Goal: Task Accomplishment & Management: Manage account settings

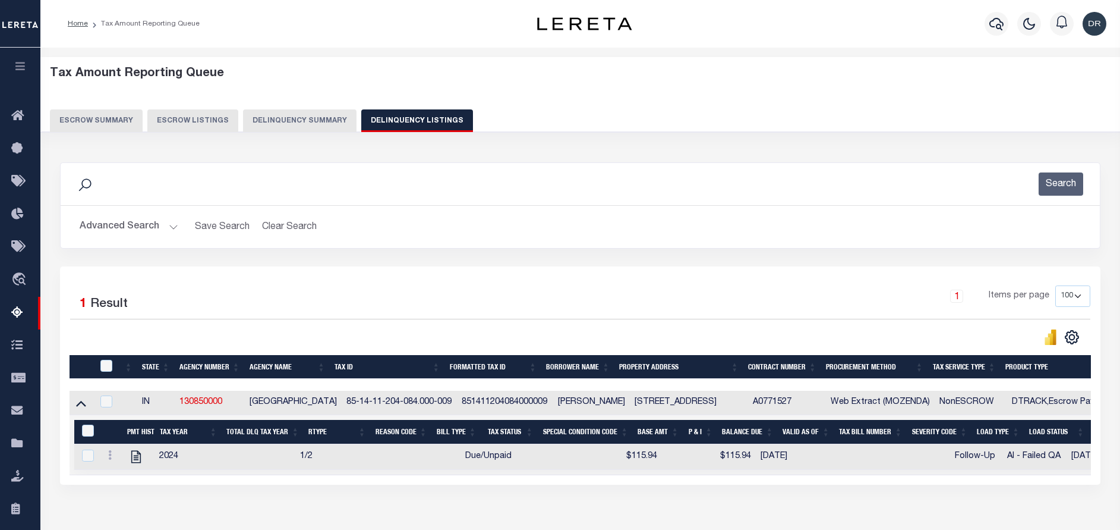
select select "100"
click at [782, 484] on div "1 Selected 1 Result 1 Items per page 10 25 50 100 500" at bounding box center [580, 375] width 1041 height 218
click at [110, 459] on icon at bounding box center [110, 455] width 4 height 10
click at [122, 478] on img "" at bounding box center [124, 474] width 12 height 12
checkbox input "true"
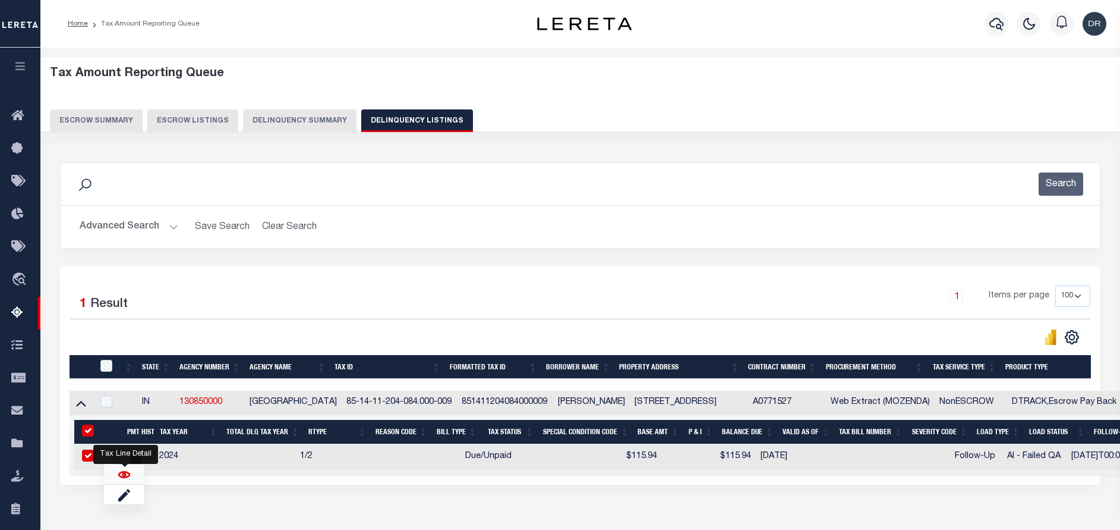
checkbox input "true"
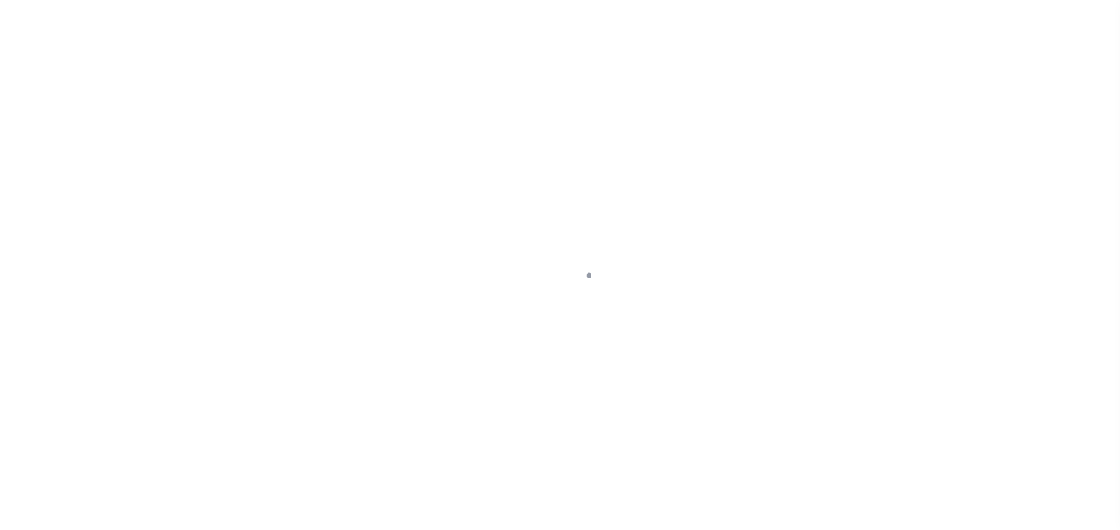
select select "DUE"
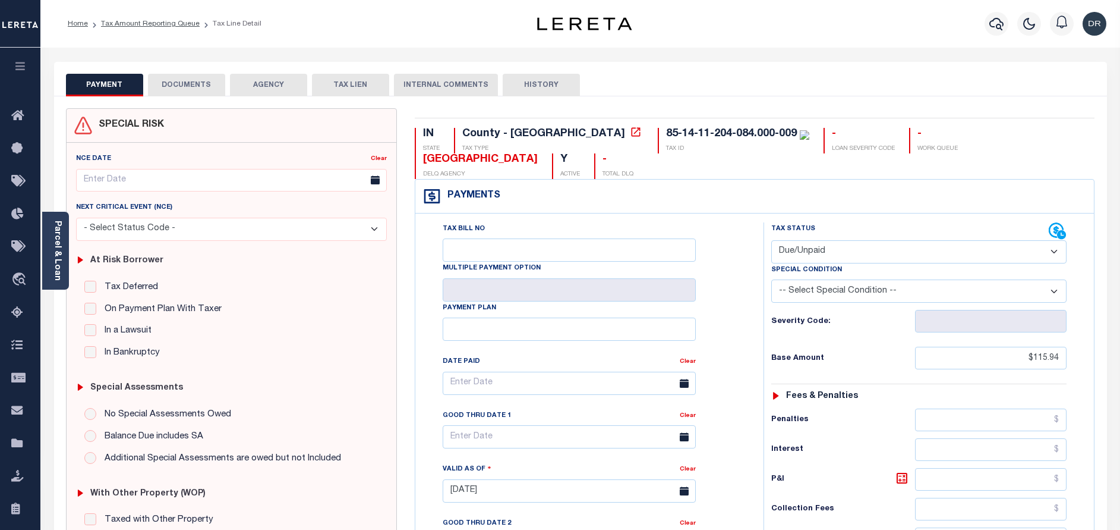
click at [821, 279] on select "-- Select Special Condition -- 3RD PARTY TAX LIEN AGENCY TAX LIEN (A.K.A Inside…" at bounding box center [918, 290] width 295 height 23
select select "17"
click at [771, 279] on select "-- Select Special Condition -- 3RD PARTY TAX LIEN AGENCY TAX LIEN (A.K.A Inside…" at bounding box center [918, 290] width 295 height 23
type input "[DATE]"
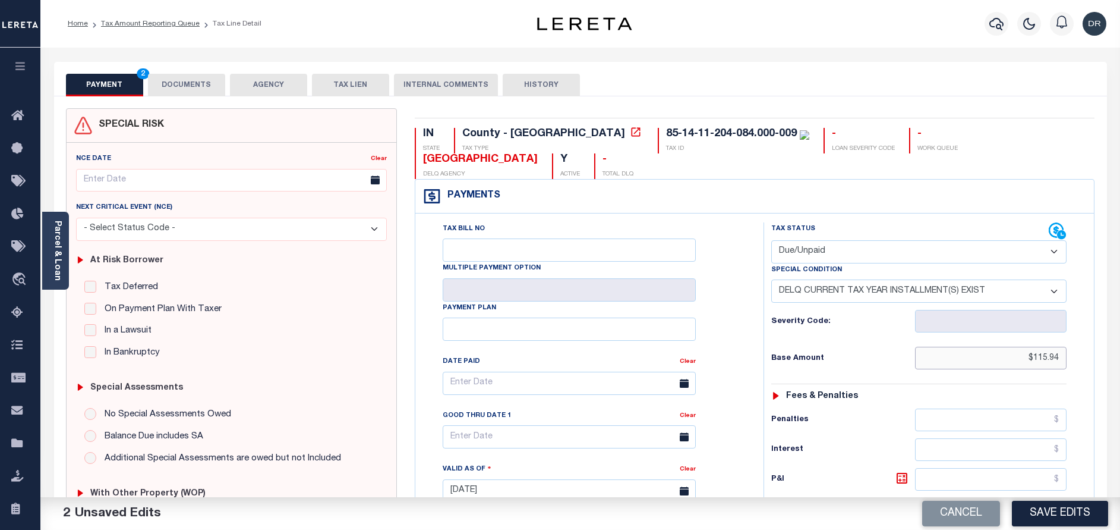
drag, startPoint x: 988, startPoint y: 335, endPoint x: 1095, endPoint y: 332, distance: 106.4
click at [1095, 332] on div "Payments Warning! Search Status is not "Completed", amounts can not be keyed. T…" at bounding box center [755, 468] width 680 height 578
paste input "127.53"
drag, startPoint x: 1021, startPoint y: 333, endPoint x: 1093, endPoint y: 335, distance: 71.9
click at [1093, 335] on div "Tax Bill No Multiple Payment Option Payment Plan" at bounding box center [754, 484] width 679 height 543
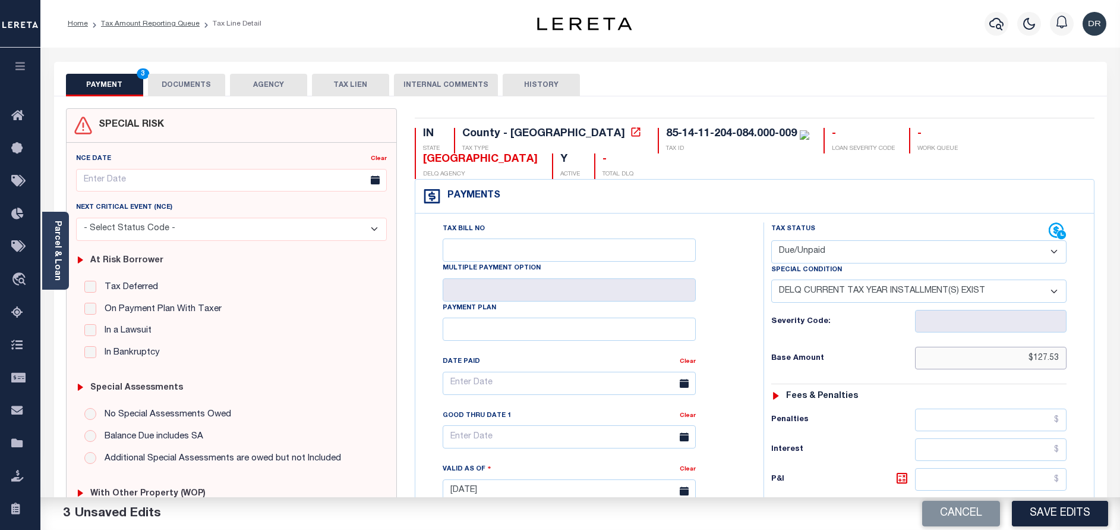
paste input "115.94"
type input "$115.94"
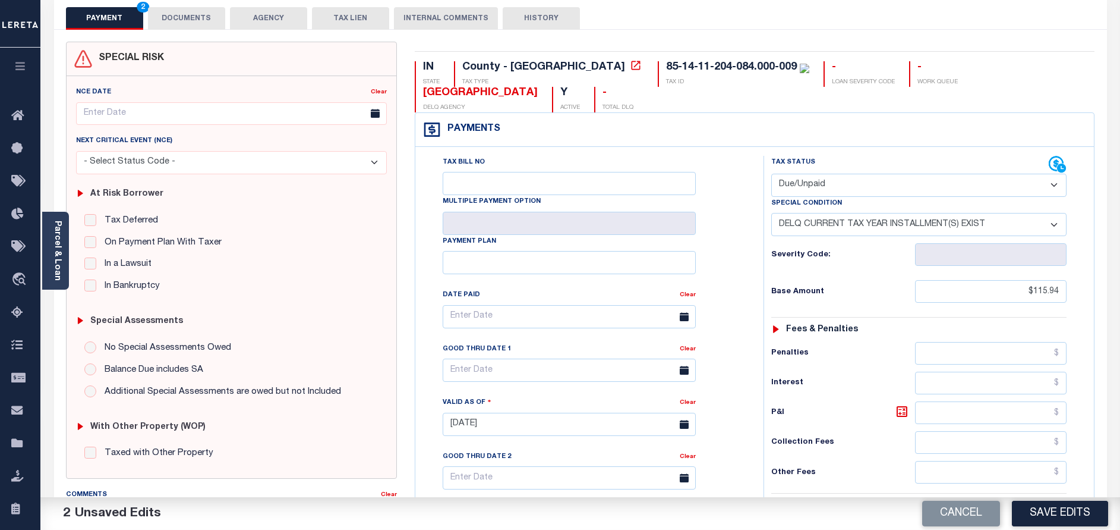
scroll to position [178, 0]
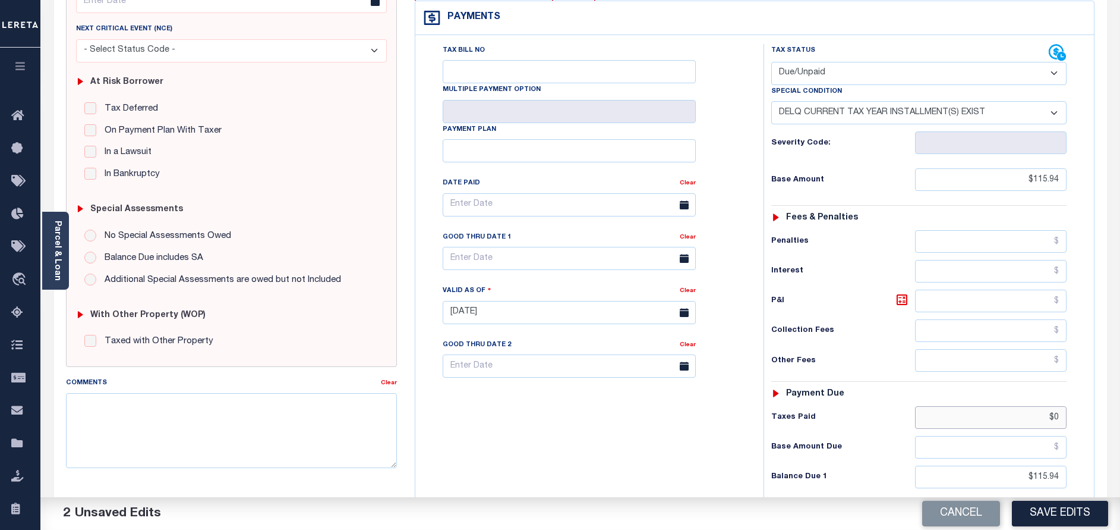
drag, startPoint x: 1000, startPoint y: 404, endPoint x: 1079, endPoint y: 384, distance: 81.6
click at [1079, 384] on div "Tax Status Status - Select Status Code -" at bounding box center [923, 306] width 319 height 525
type input "$0.00"
drag, startPoint x: 1026, startPoint y: 450, endPoint x: 1075, endPoint y: 452, distance: 48.7
click at [1075, 452] on div "Tax Status Status - Select Status Code -" at bounding box center [923, 306] width 319 height 525
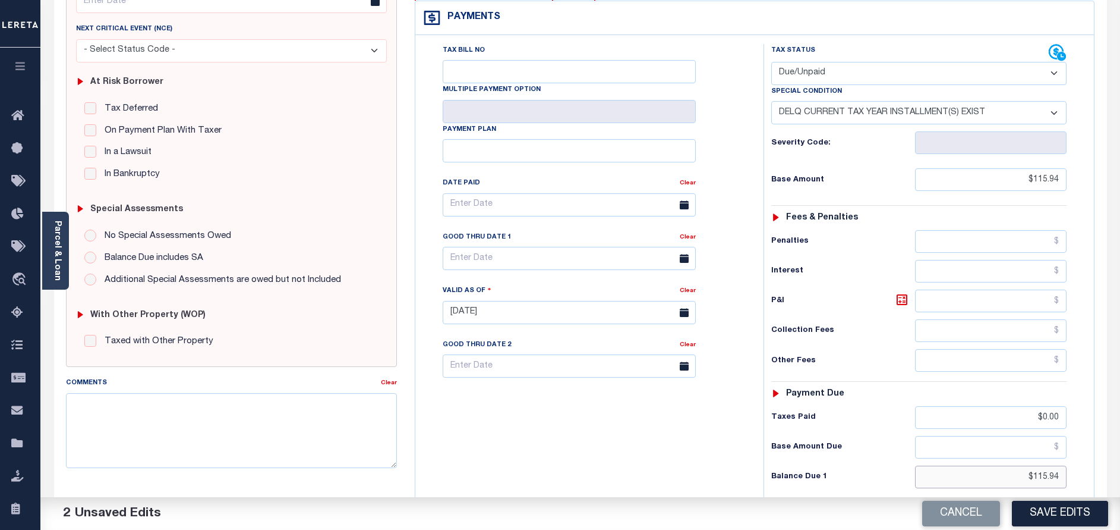
paste input "127.53"
type input "$127.53"
click at [901, 292] on icon at bounding box center [902, 299] width 14 height 14
type input "$11.59"
click at [605, 247] on body "Home Tax Amount Reporting Queue Tax Line Detail" at bounding box center [560, 272] width 1120 height 901
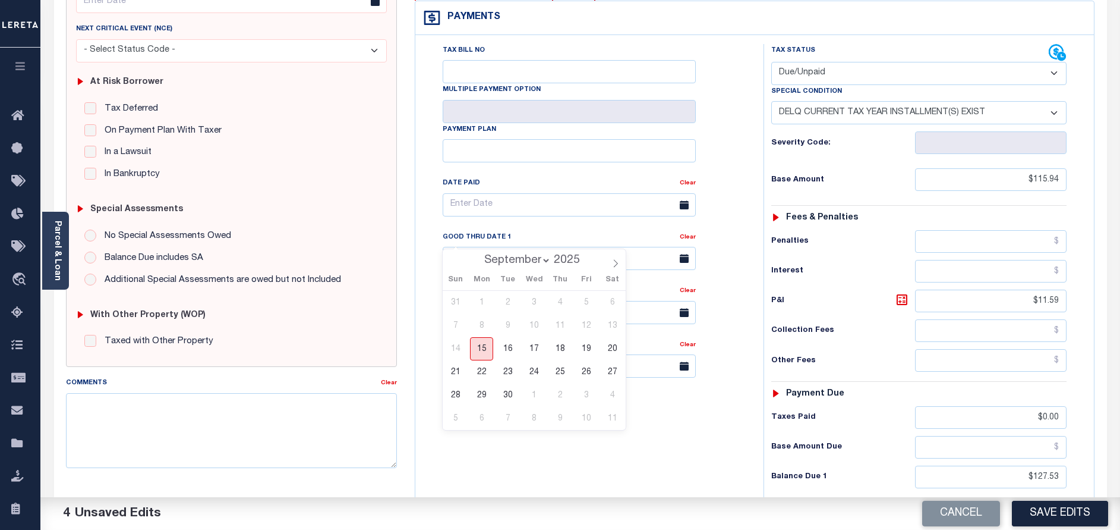
click at [485, 353] on span "15" at bounding box center [481, 348] width 23 height 23
type input "[DATE]"
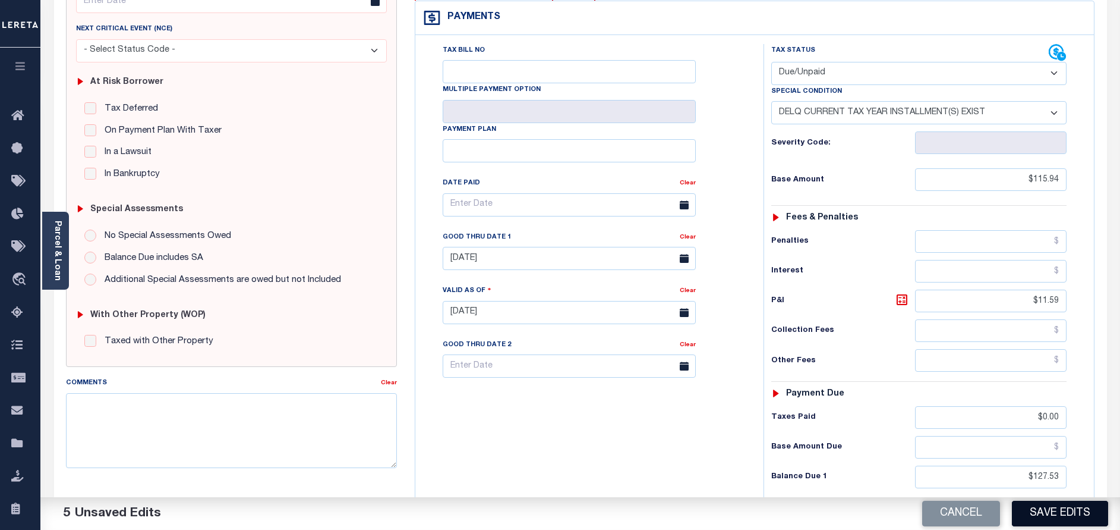
click at [1066, 509] on button "Save Edits" at bounding box center [1060, 513] width 96 height 26
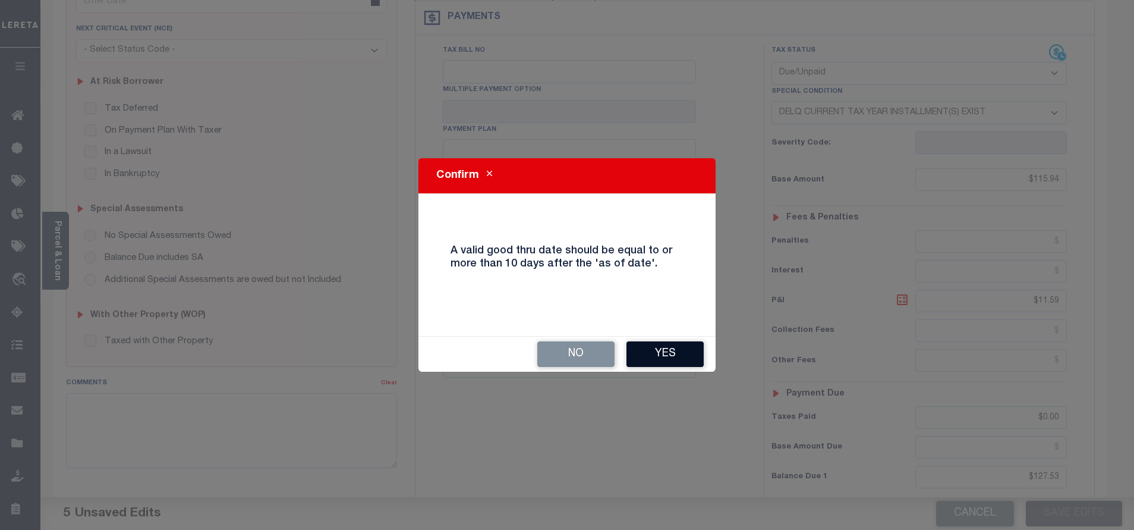
click at [659, 355] on button "Yes" at bounding box center [664, 354] width 77 height 26
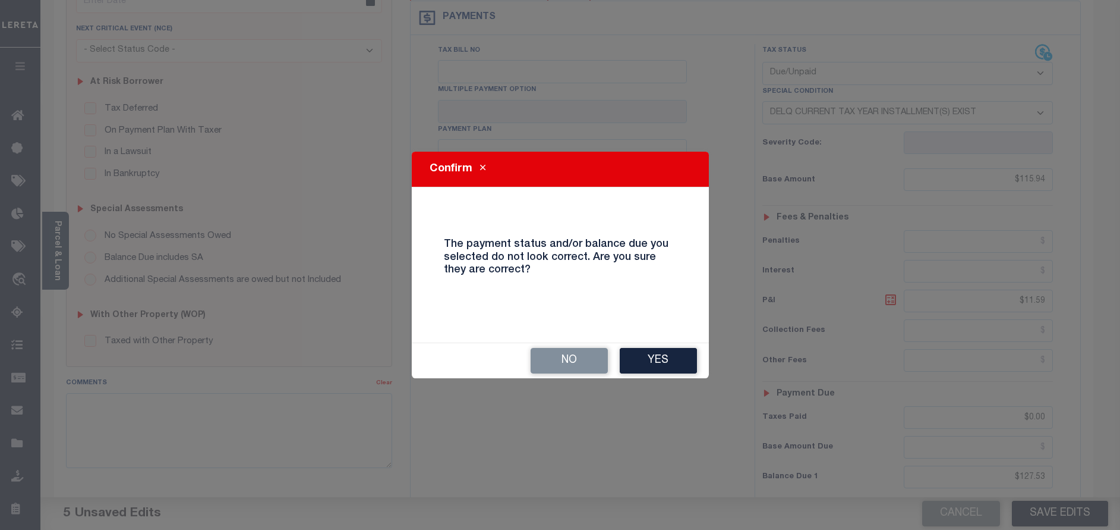
click at [659, 355] on button "Yes" at bounding box center [658, 361] width 77 height 26
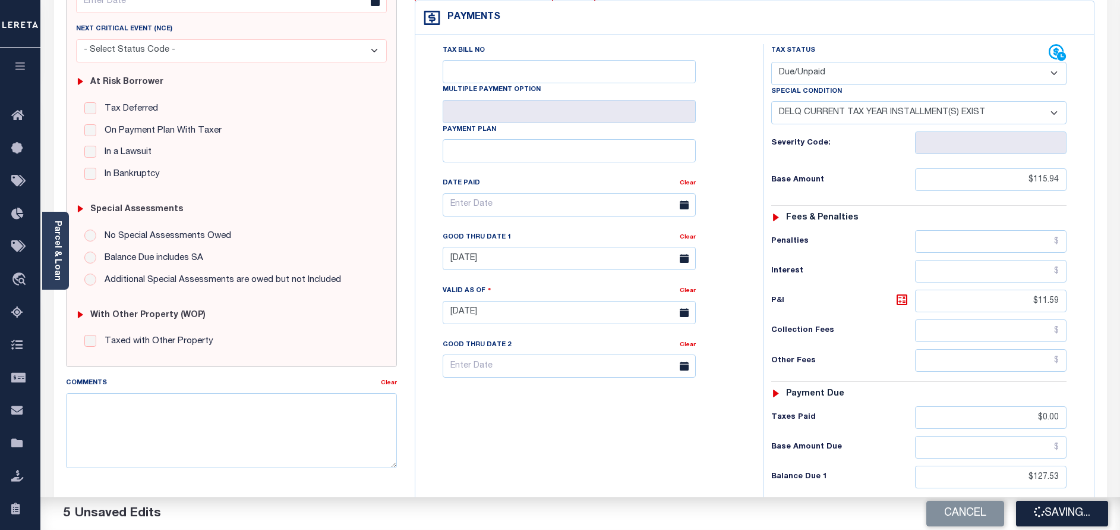
scroll to position [0, 0]
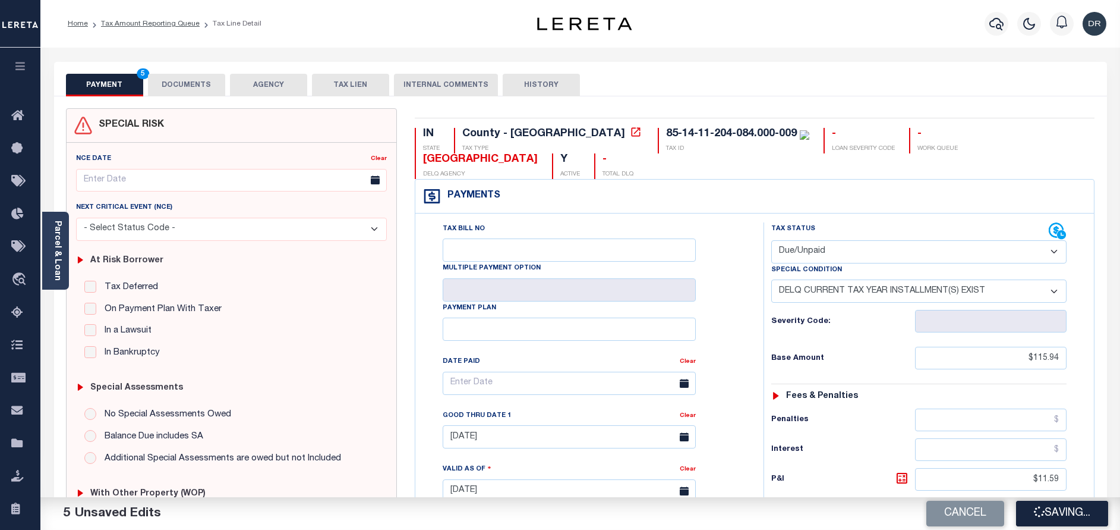
click at [179, 87] on button "DOCUMENTS" at bounding box center [186, 85] width 77 height 23
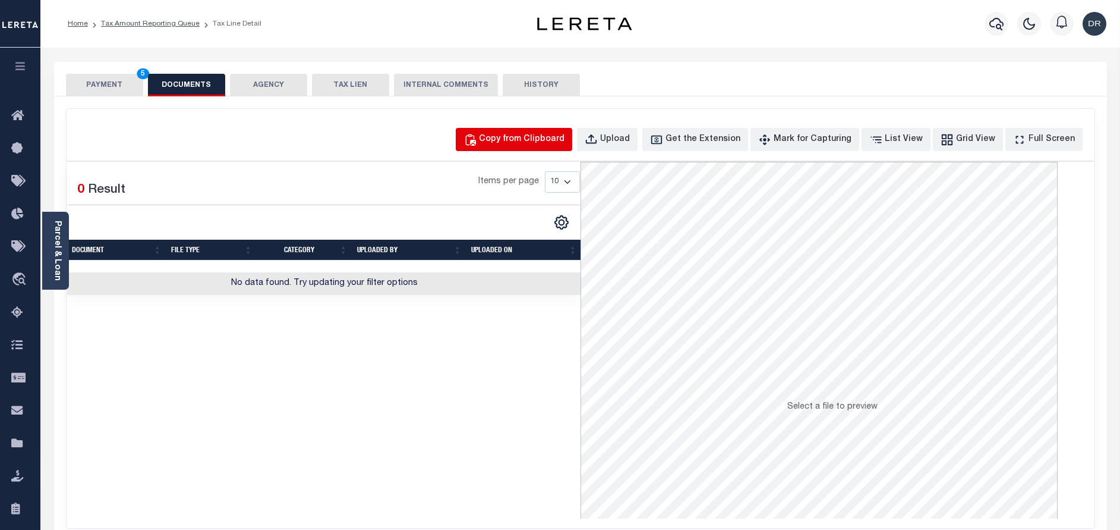
click at [510, 136] on div "Copy from Clipboard" at bounding box center [522, 139] width 86 height 13
select select "POP"
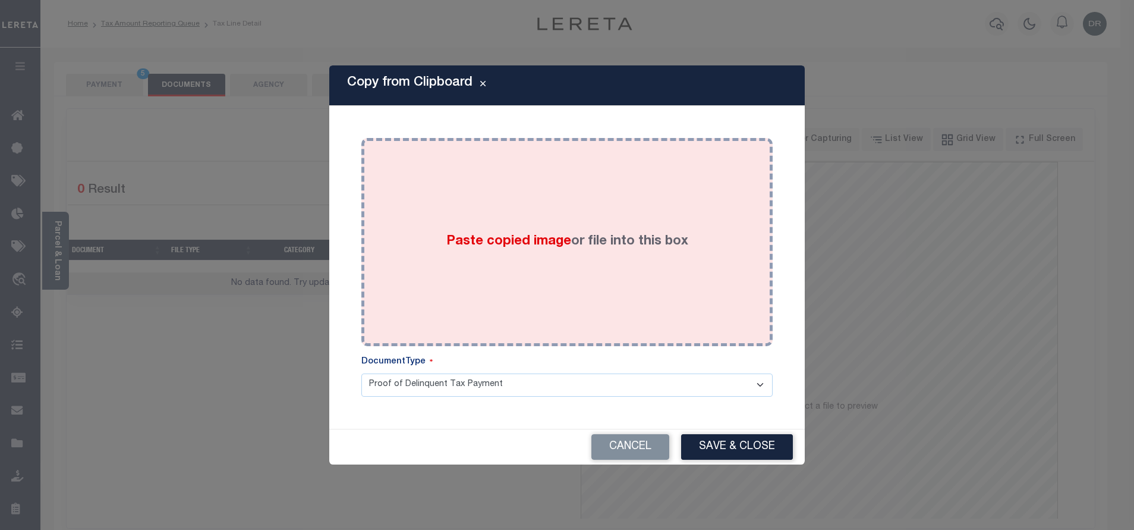
click at [518, 179] on div "Paste copied image or file into this box" at bounding box center [566, 242] width 393 height 190
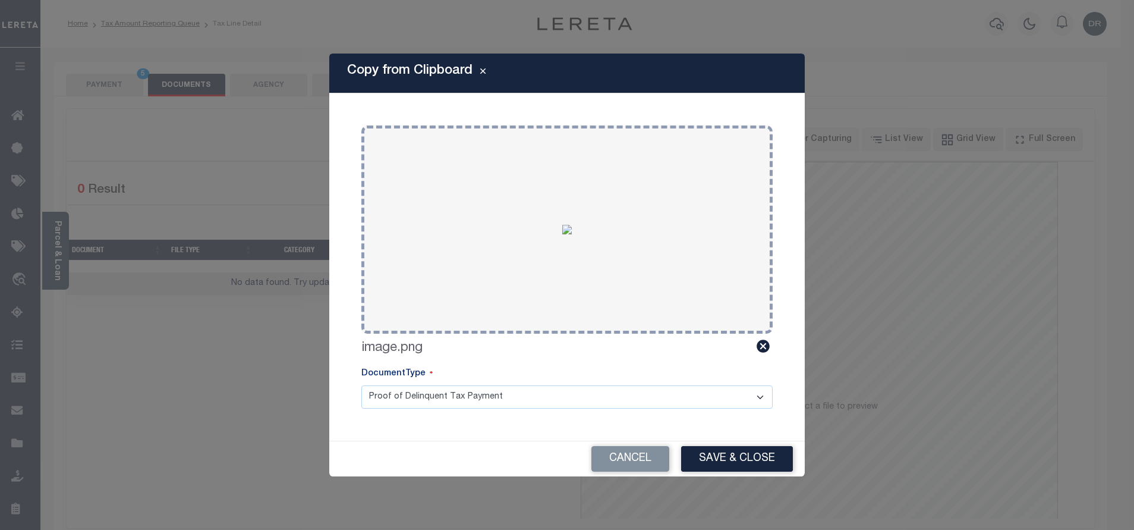
click at [733, 474] on div "Cancel Save & Close" at bounding box center [566, 458] width 475 height 35
click at [733, 464] on button "Save & Close" at bounding box center [737, 459] width 112 height 26
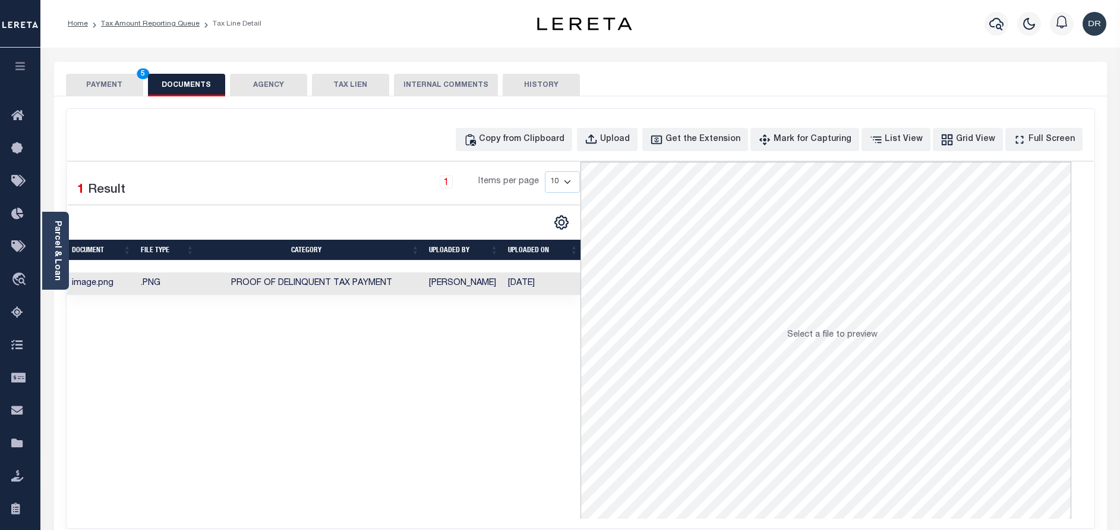
click at [182, 28] on li "Tax Amount Reporting Queue" at bounding box center [144, 23] width 112 height 11
click at [177, 25] on link "Tax Amount Reporting Queue" at bounding box center [150, 23] width 99 height 7
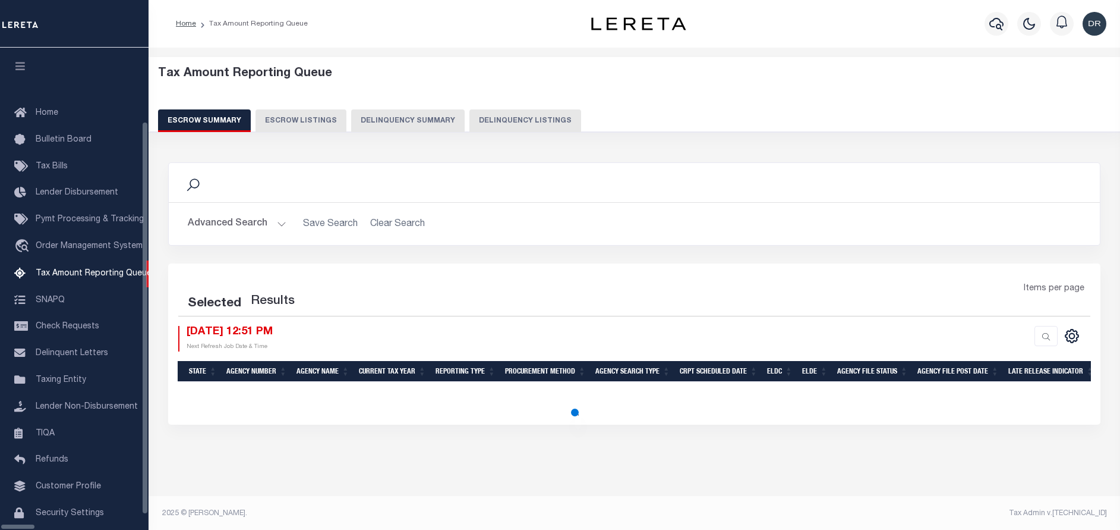
click at [472, 115] on button "Delinquency Listings" at bounding box center [526, 120] width 112 height 23
select select "100"
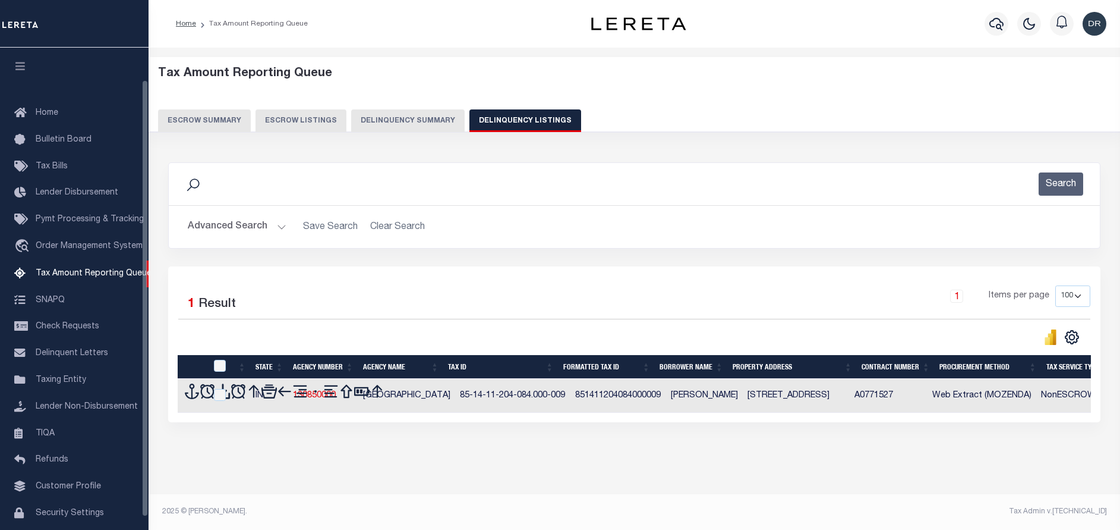
scroll to position [36, 0]
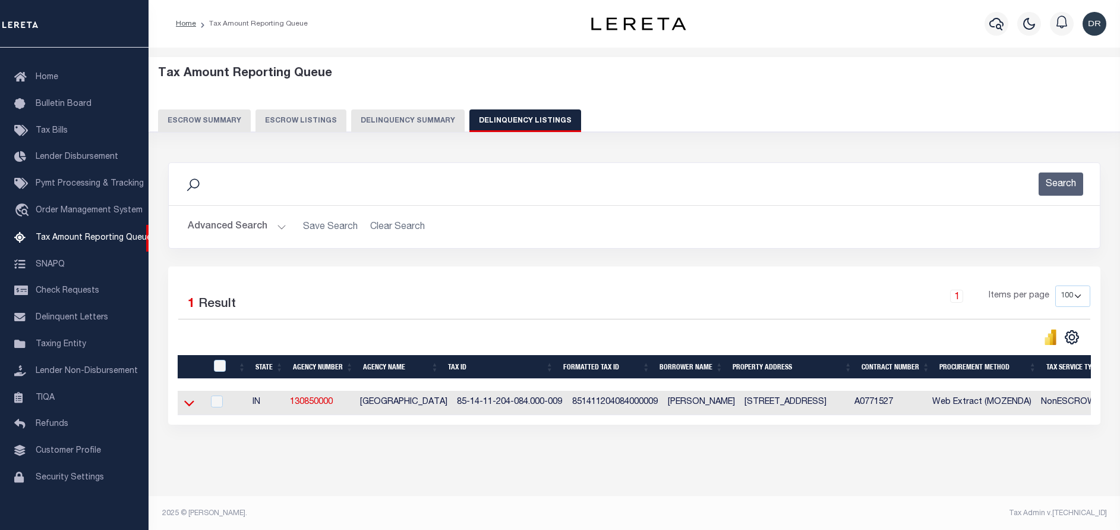
click at [193, 399] on icon at bounding box center [189, 402] width 10 height 12
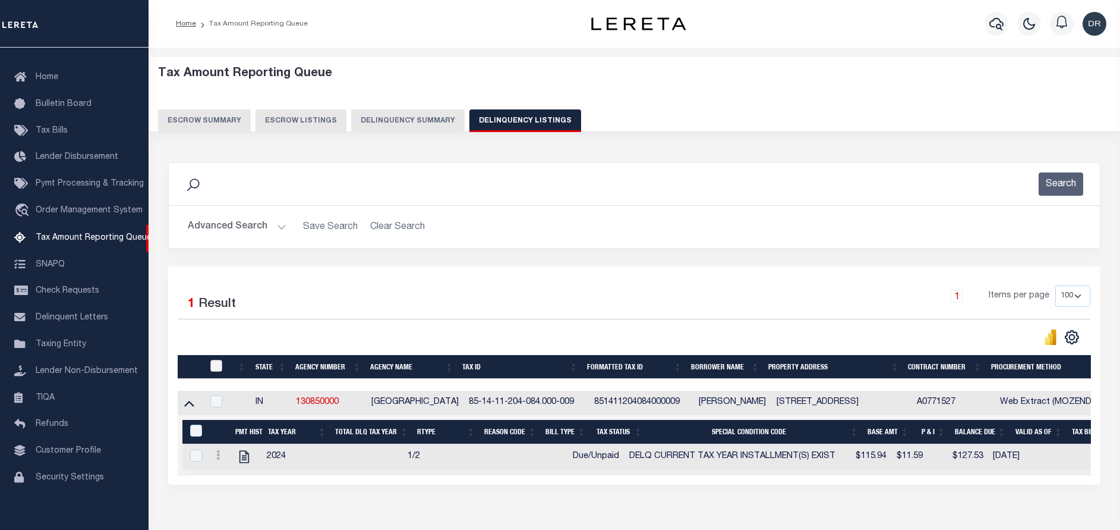
click at [215, 368] on input "checkbox" at bounding box center [216, 366] width 12 height 12
checkbox input "true"
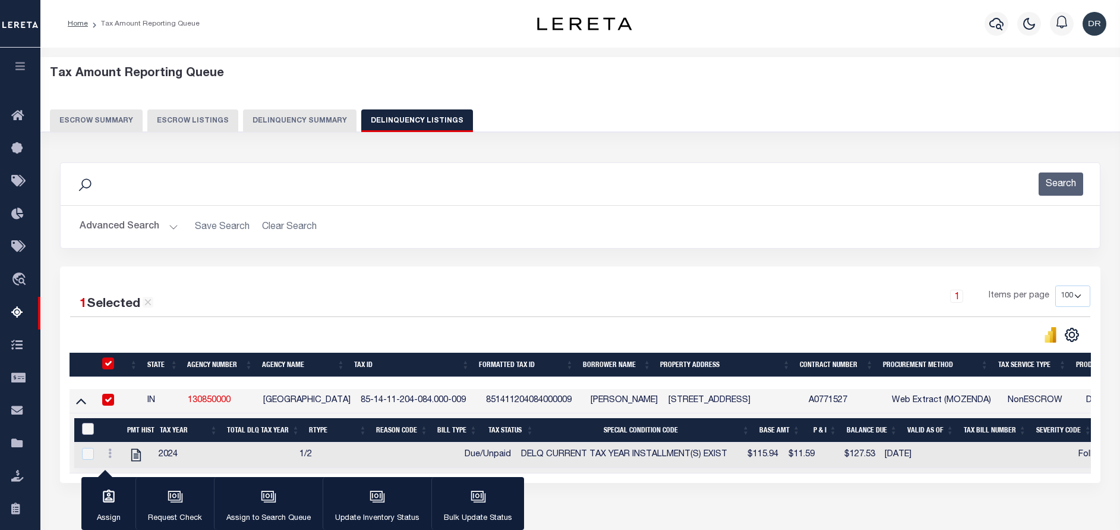
click at [86, 430] on input "&nbsp;" at bounding box center [88, 429] width 12 height 12
checkbox input "true"
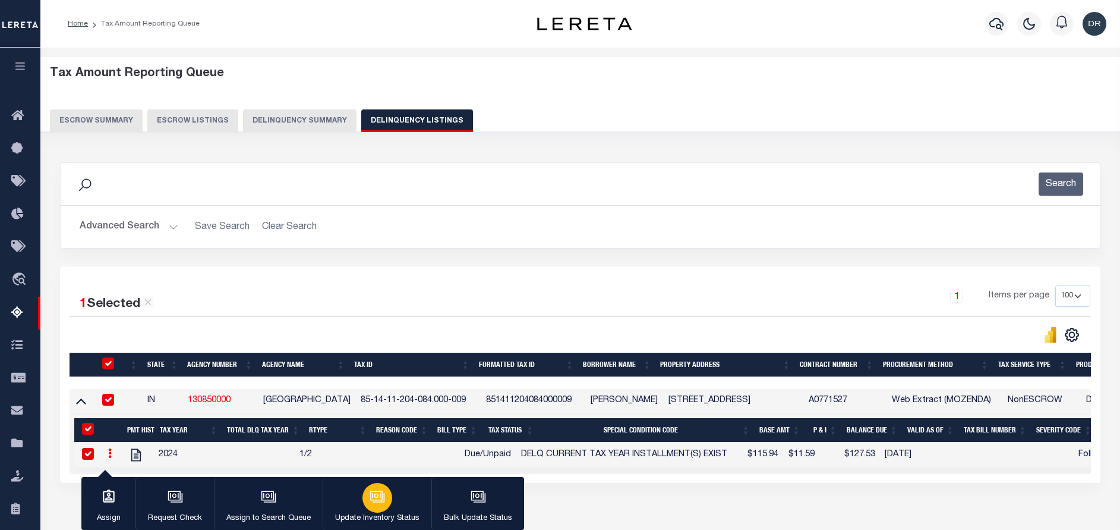
click at [376, 506] on div "button" at bounding box center [378, 498] width 30 height 30
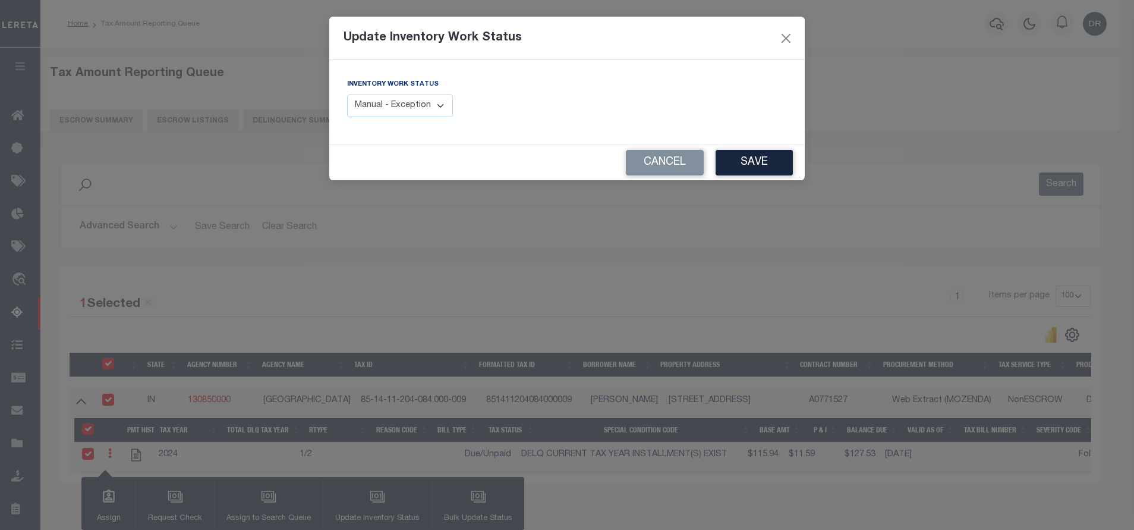
click at [394, 100] on select "Manual - Exception Pended - Awaiting Search Late Add Exception Completed" at bounding box center [400, 105] width 106 height 23
select select "4"
click at [347, 94] on select "Manual - Exception Pended - Awaiting Search Late Add Exception Completed" at bounding box center [400, 105] width 106 height 23
click at [738, 164] on button "Save" at bounding box center [754, 163] width 77 height 26
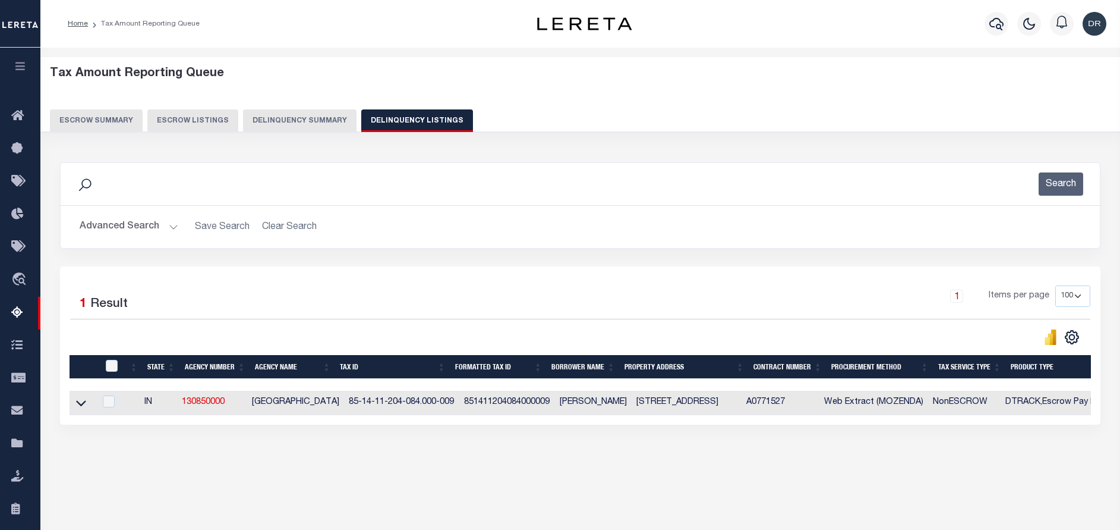
click at [105, 220] on button "Advanced Search" at bounding box center [129, 226] width 99 height 23
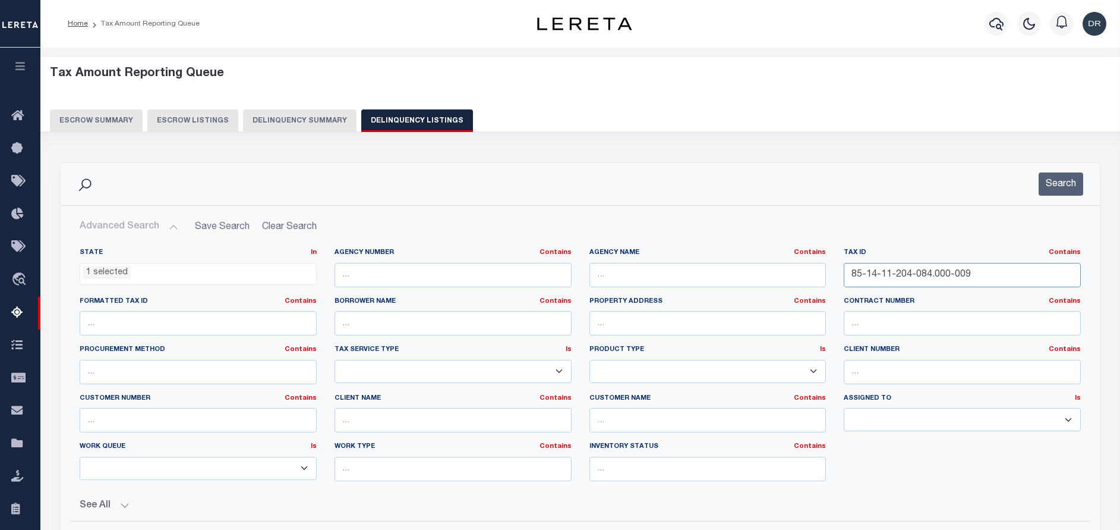
click at [977, 275] on input "85-14-11-204-084.000-009" at bounding box center [962, 275] width 237 height 24
paste input "25"
click at [1052, 185] on button "Search" at bounding box center [1061, 183] width 45 height 23
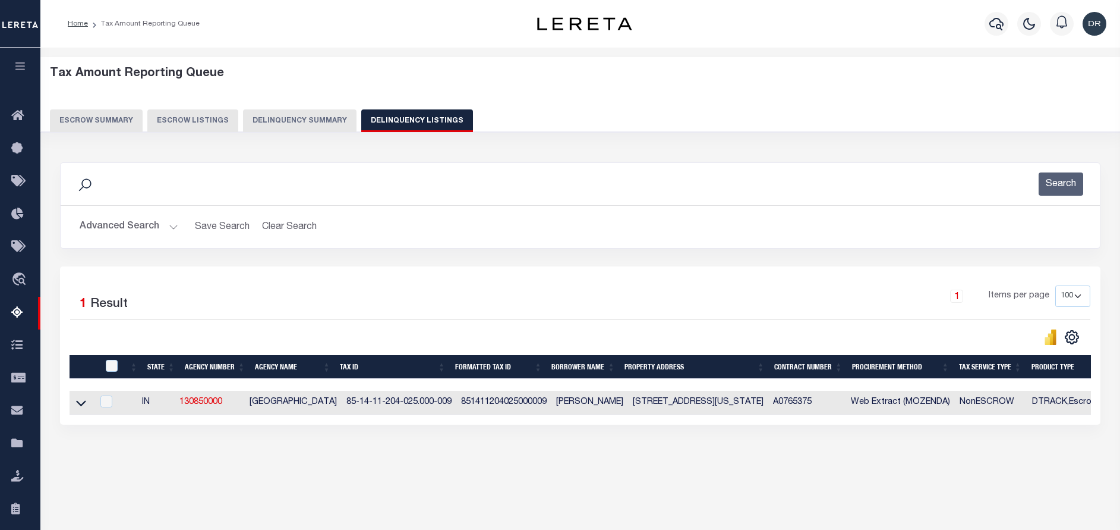
click at [75, 403] on link at bounding box center [81, 402] width 14 height 8
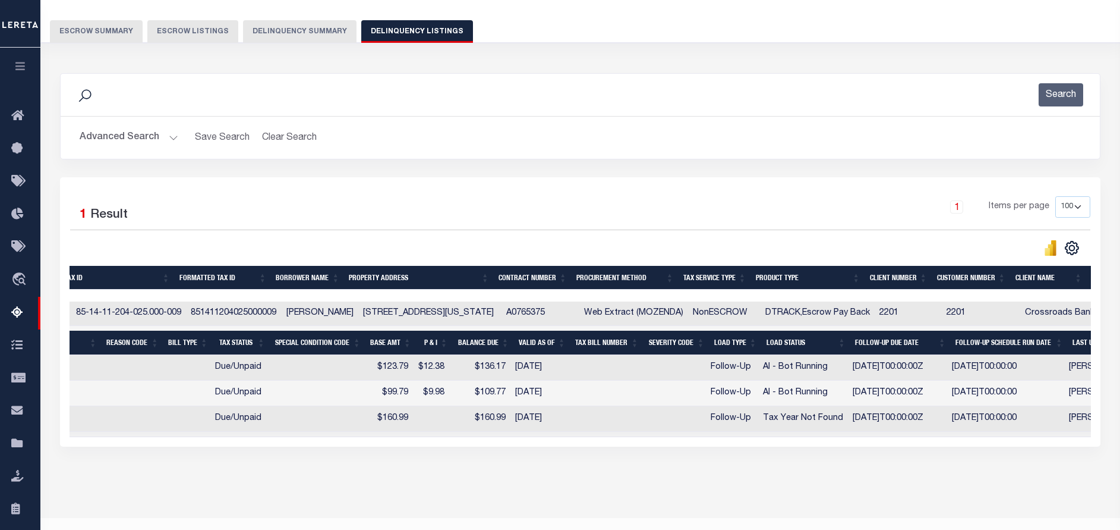
scroll to position [0, 0]
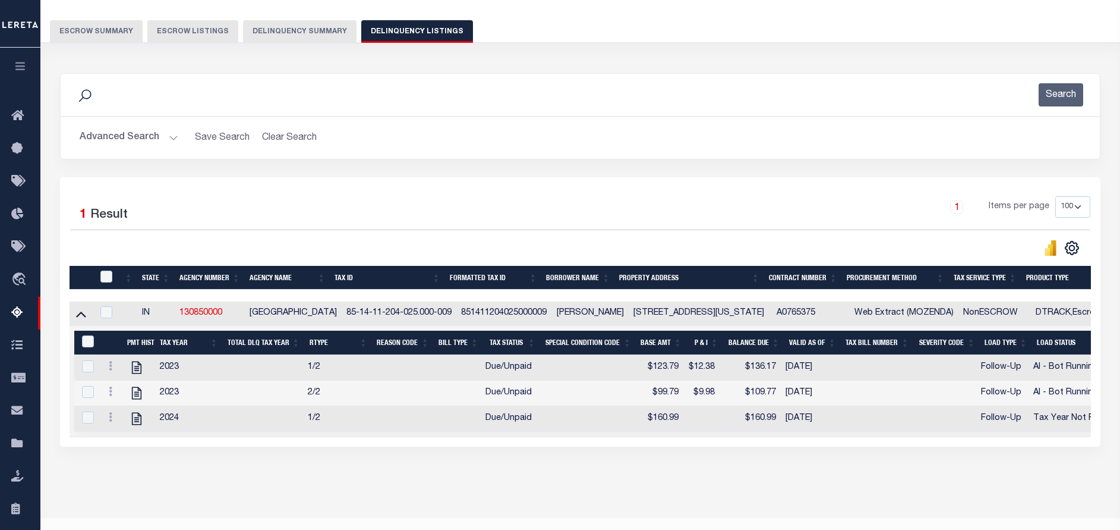
click at [155, 130] on button "Advanced Search" at bounding box center [129, 137] width 99 height 23
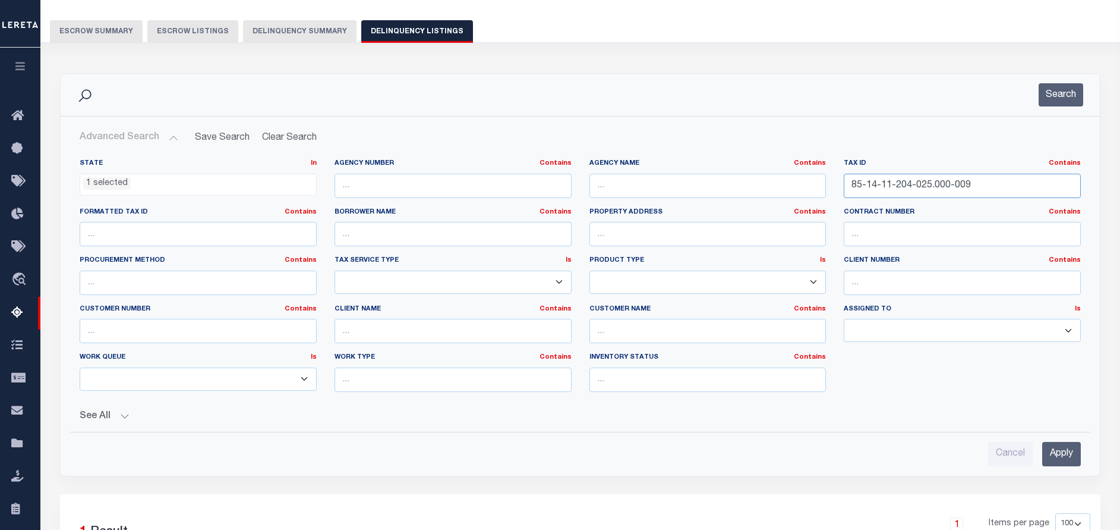
click at [993, 182] on input "85-14-11-204-025.000-009" at bounding box center [962, 186] width 237 height 24
paste input "02-404-016"
type input "85-14-02-404-016.000-009"
click at [1079, 102] on button "Search" at bounding box center [1061, 94] width 45 height 23
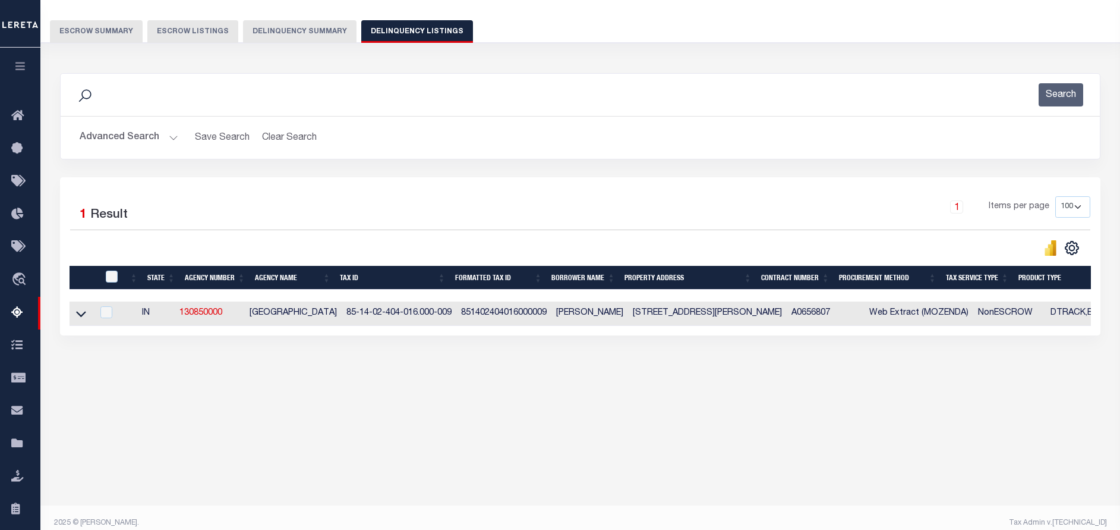
click at [73, 324] on td at bounding box center [81, 313] width 23 height 24
checkbox input "true"
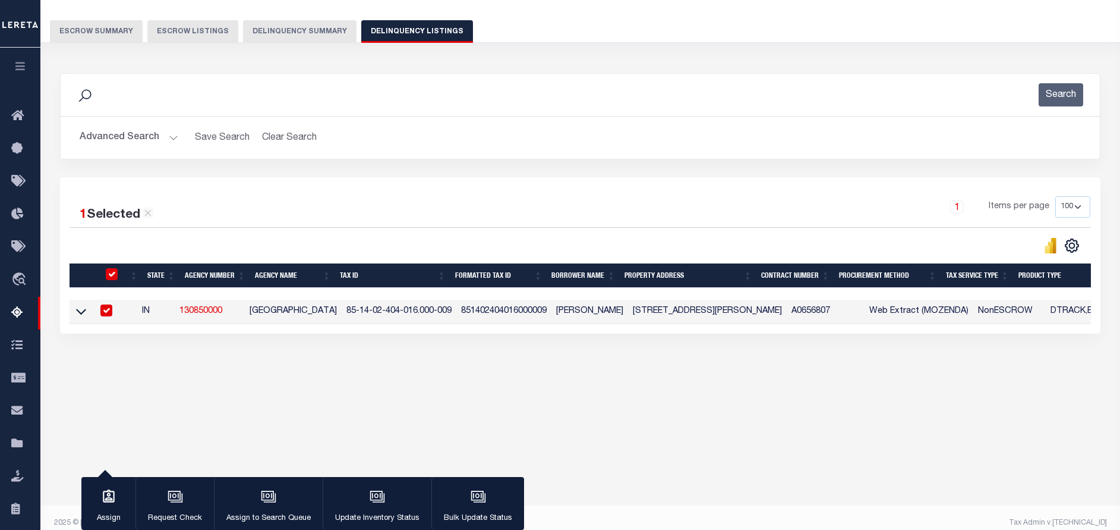
click at [110, 311] on input "checkbox" at bounding box center [106, 310] width 12 height 12
checkbox input "false"
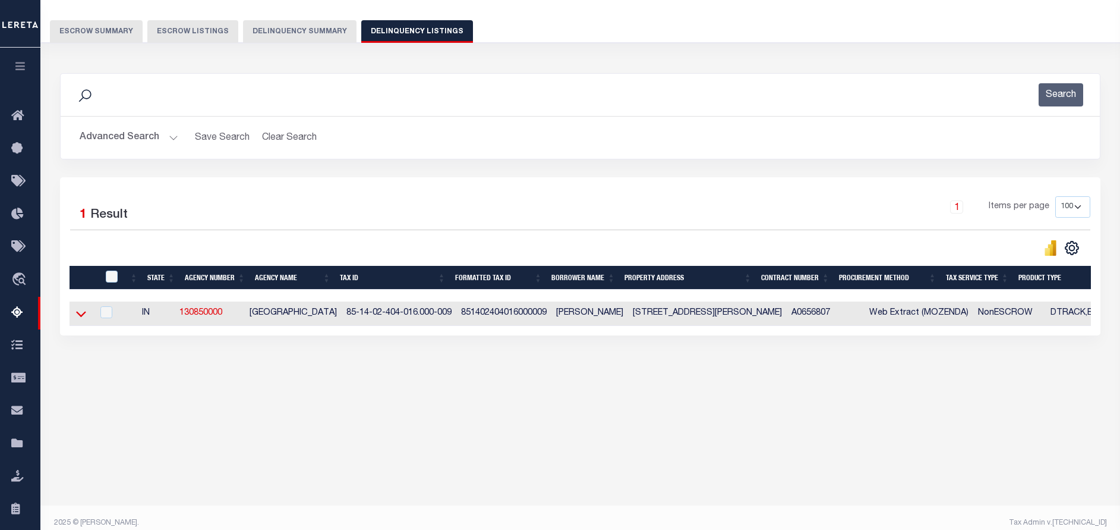
click at [81, 313] on icon at bounding box center [81, 313] width 10 height 12
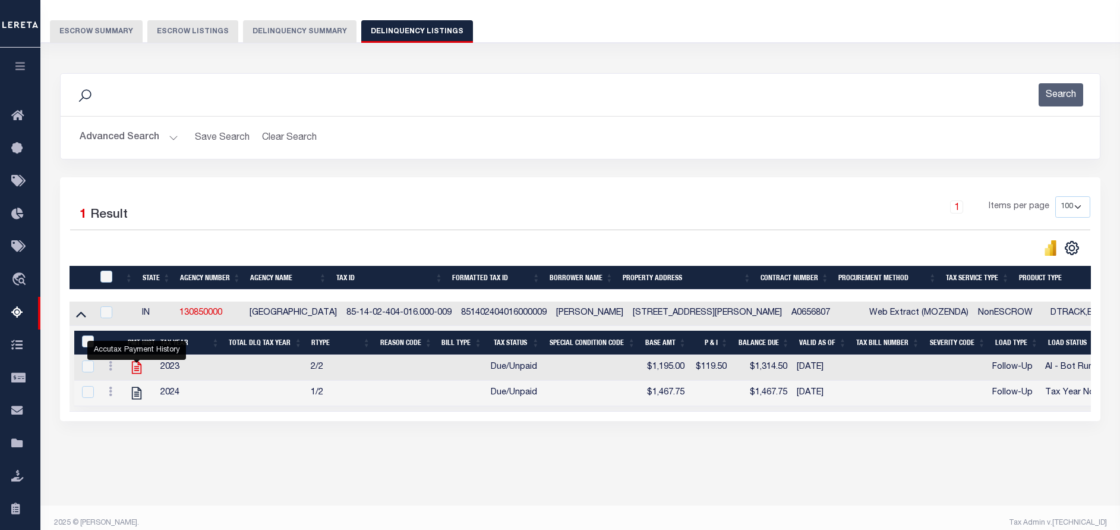
click at [134, 371] on icon "" at bounding box center [136, 367] width 15 height 15
checkbox input "false"
checkbox input "true"
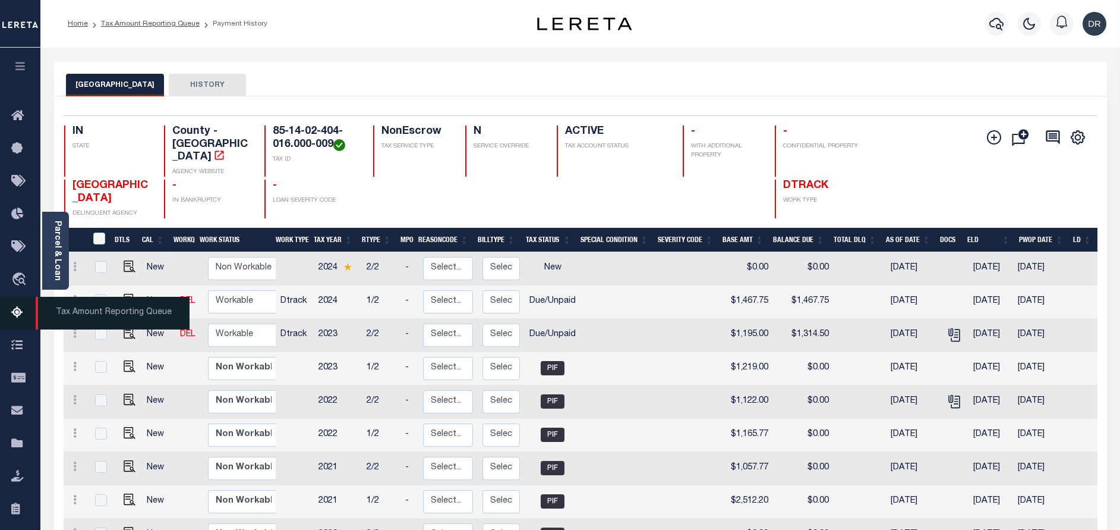
click at [26, 311] on icon at bounding box center [20, 312] width 19 height 15
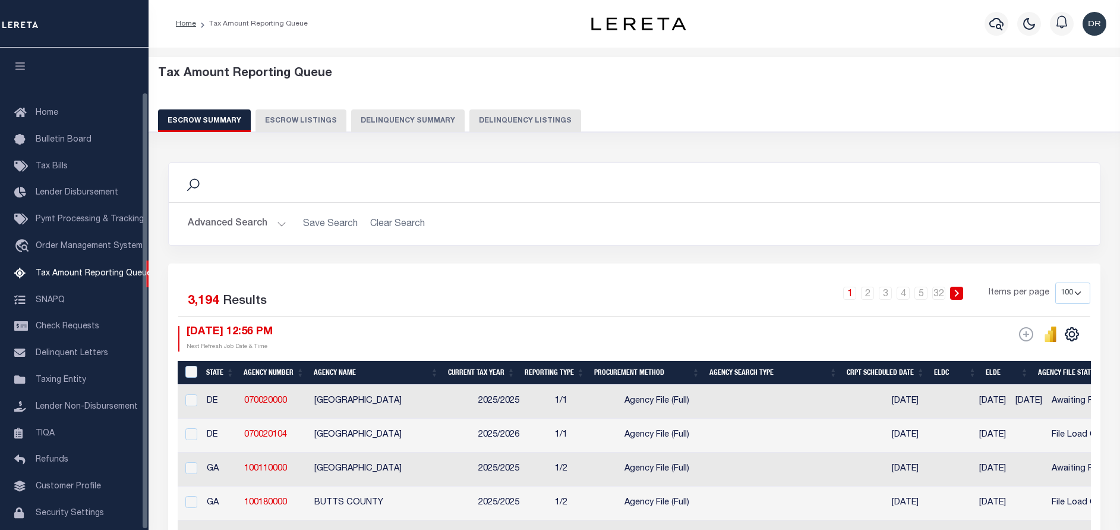
select select "100"
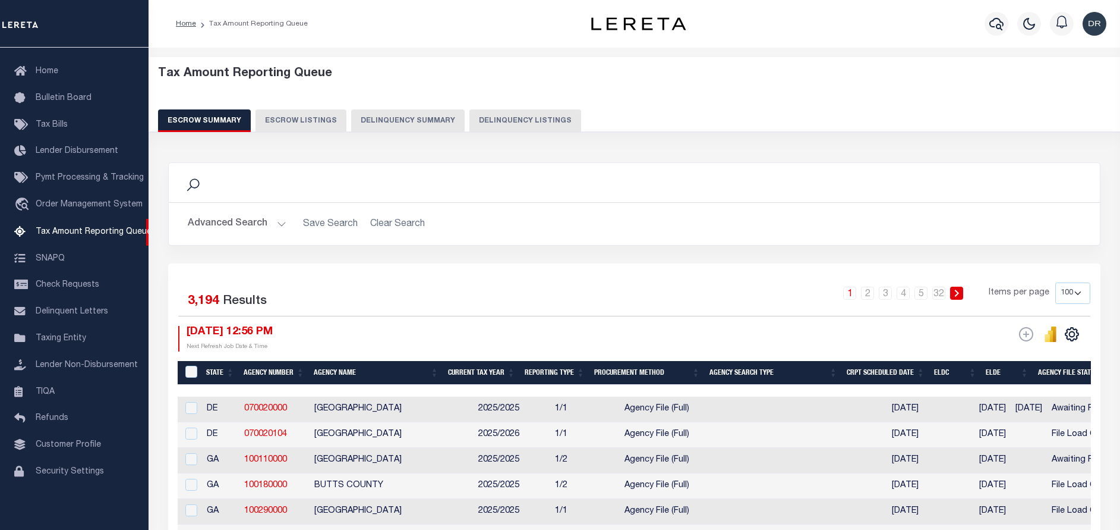
click at [470, 124] on button "Delinquency Listings" at bounding box center [526, 120] width 112 height 23
select select "100"
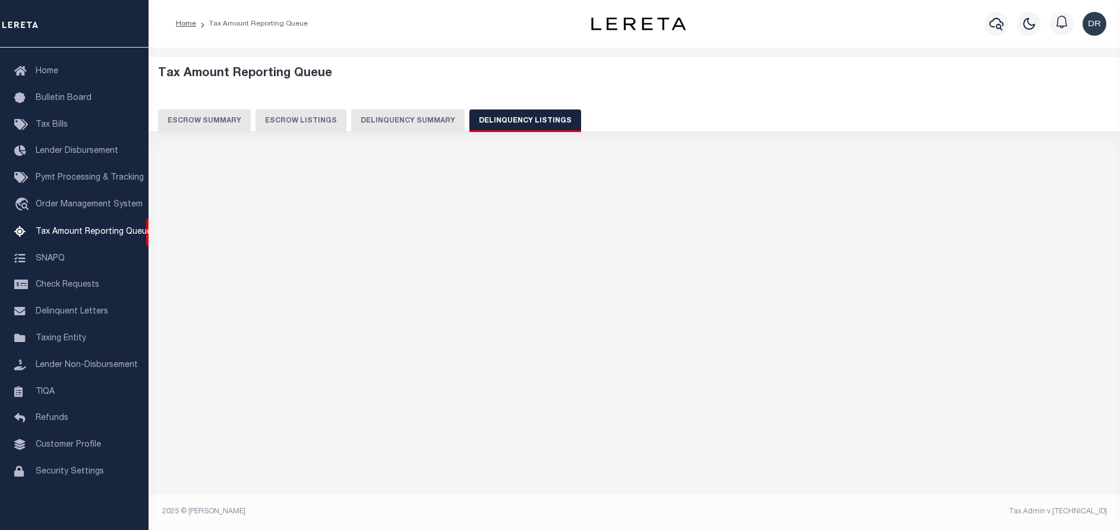
select select "100"
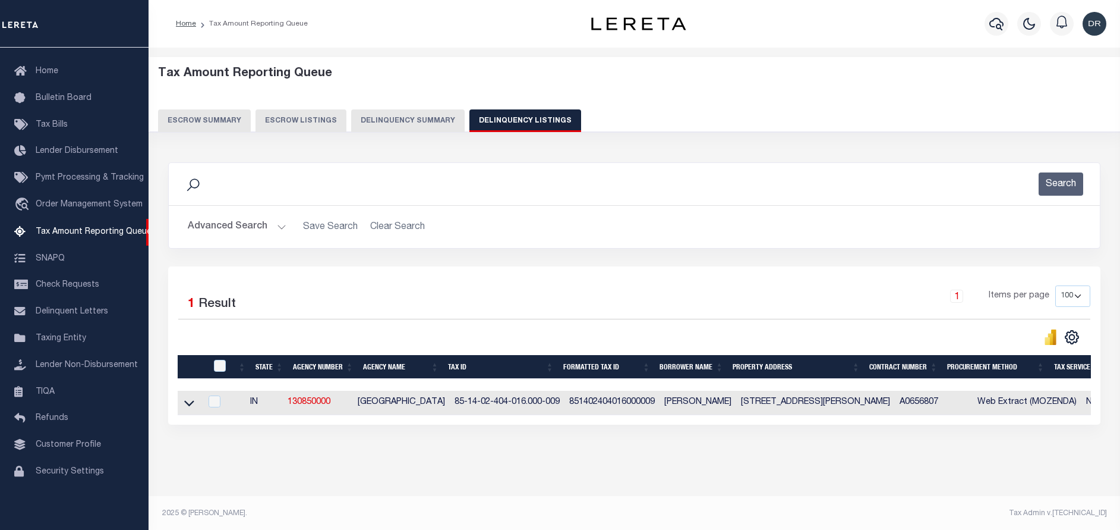
click at [243, 229] on button "Advanced Search" at bounding box center [237, 226] width 99 height 23
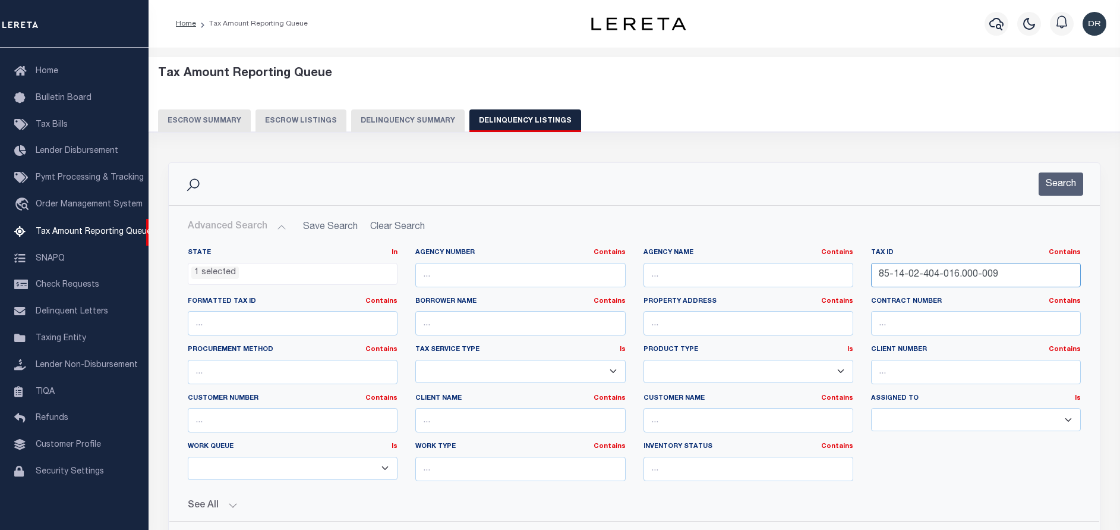
click at [1026, 277] on input "85-14-02-404-016.000-009" at bounding box center [976, 275] width 210 height 24
paste input "11-304-257"
click at [1045, 189] on button "Search" at bounding box center [1061, 183] width 45 height 23
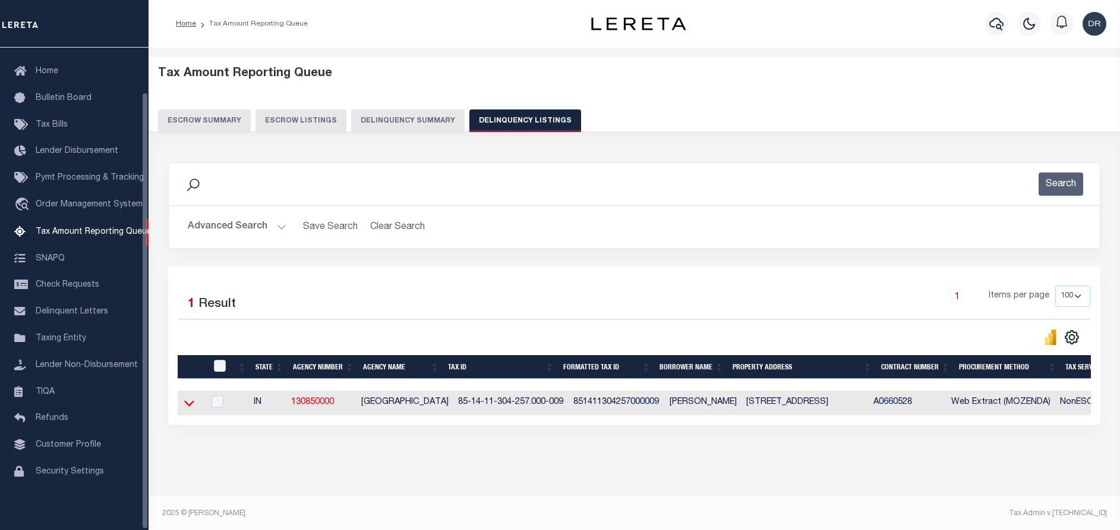
click at [188, 402] on icon at bounding box center [189, 402] width 10 height 12
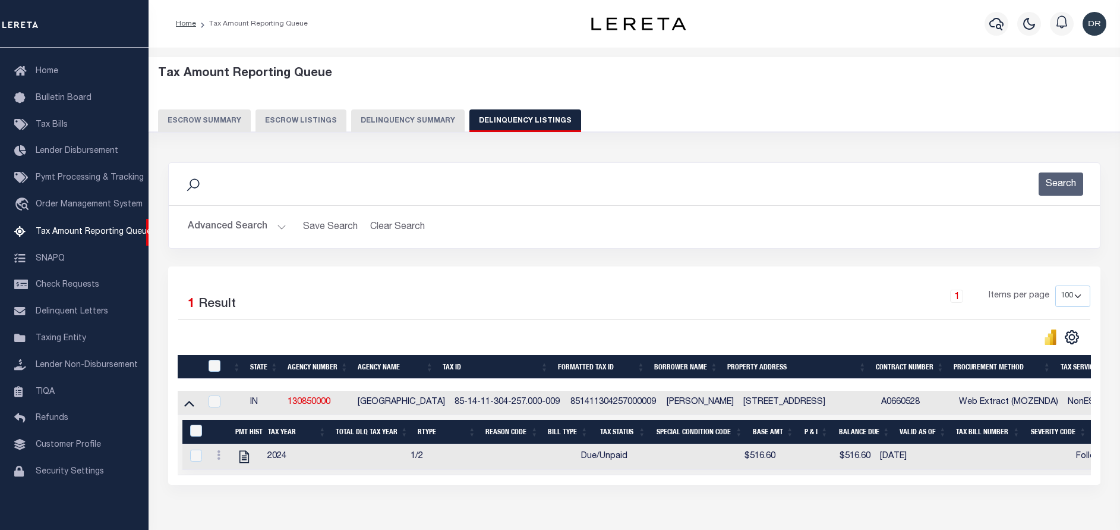
click at [240, 223] on button "Advanced Search" at bounding box center [237, 226] width 99 height 23
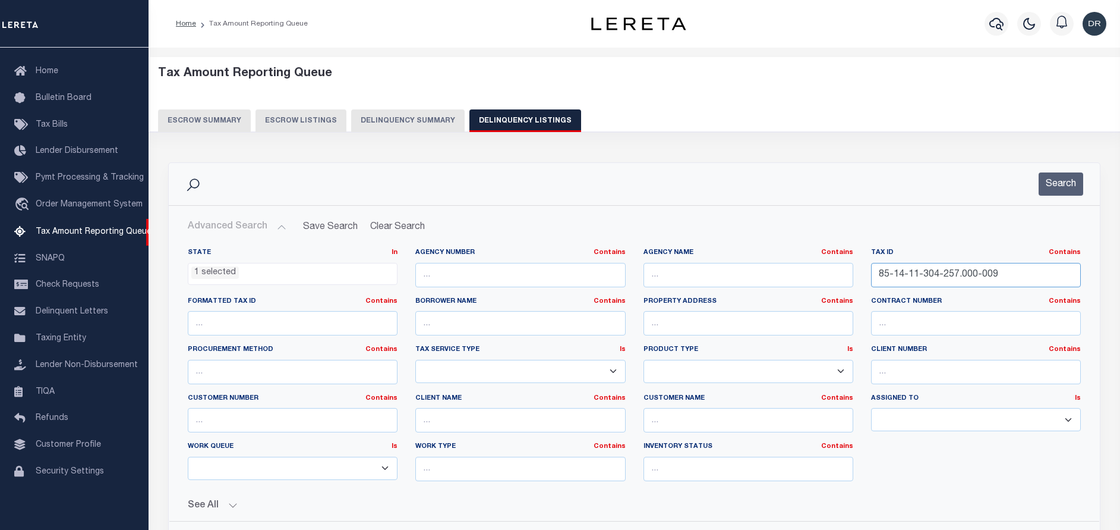
click at [1012, 275] on input "85-14-11-304-257.000-009" at bounding box center [976, 275] width 210 height 24
paste input "2-111-049"
type input "85-14-12-111-049.000-009"
click at [1056, 166] on div "Search" at bounding box center [634, 184] width 931 height 42
click at [1062, 181] on button "Search" at bounding box center [1061, 183] width 45 height 23
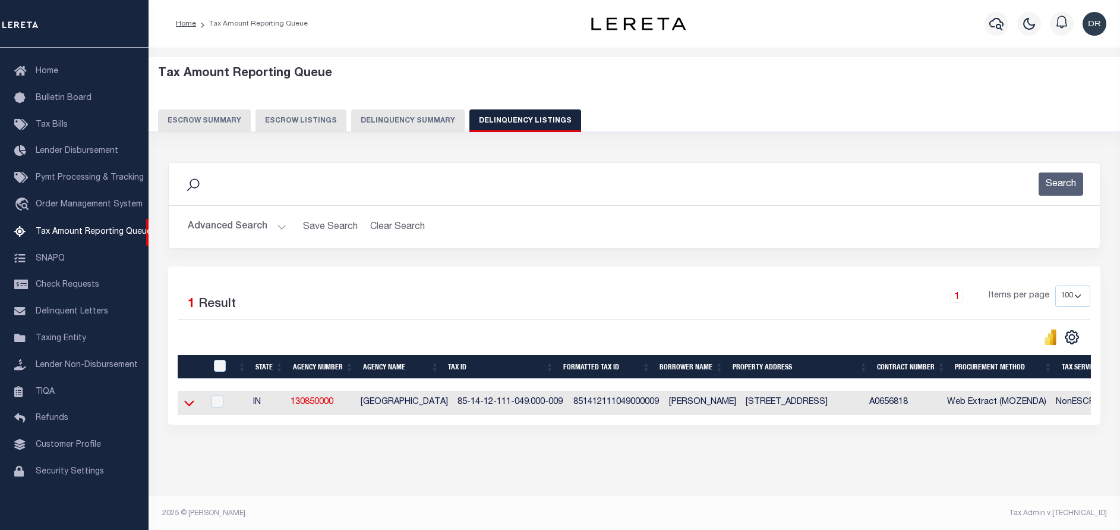
click at [187, 405] on icon at bounding box center [189, 404] width 10 height 6
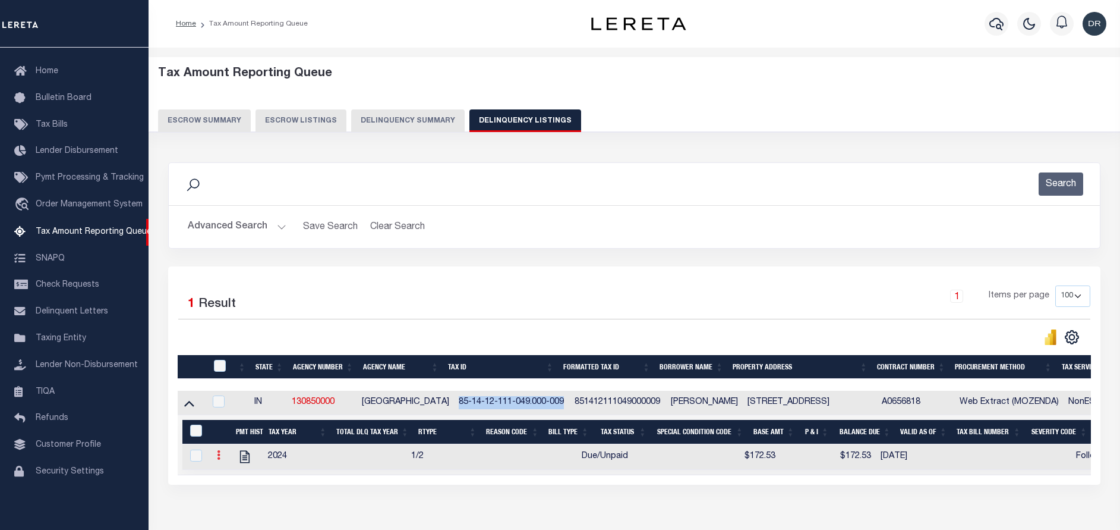
click at [219, 459] on icon at bounding box center [219, 455] width 4 height 10
click at [233, 480] on img "" at bounding box center [233, 474] width 12 height 12
checkbox input "true"
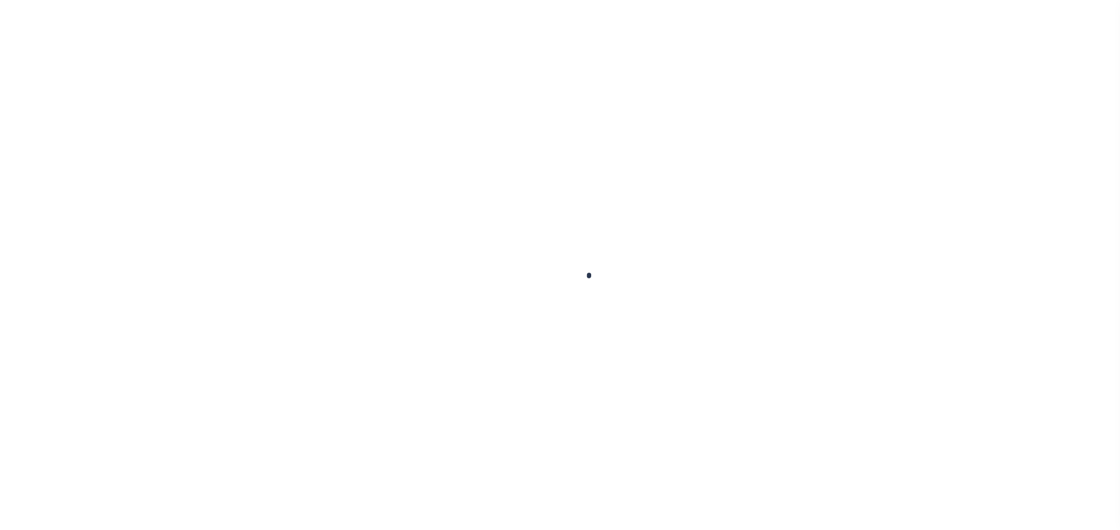
select select "DUE"
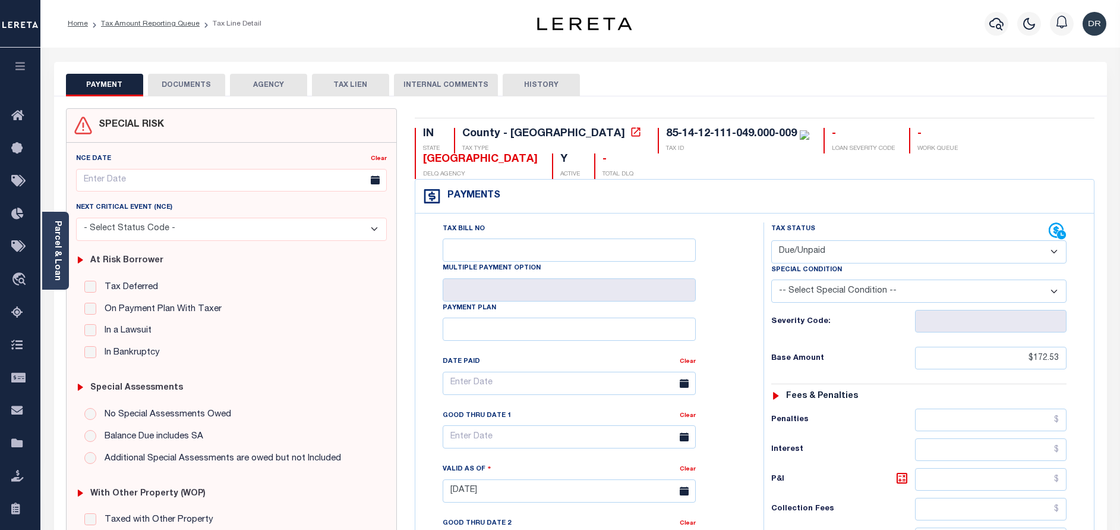
click at [824, 279] on select "-- Select Special Condition -- 3RD PARTY TAX LIEN AGENCY TAX LIEN (A.K.A Inside…" at bounding box center [918, 290] width 295 height 23
select select "17"
click at [771, 279] on select "-- Select Special Condition -- 3RD PARTY TAX LIEN AGENCY TAX LIEN (A.K.A Inside…" at bounding box center [918, 290] width 295 height 23
type input "[DATE]"
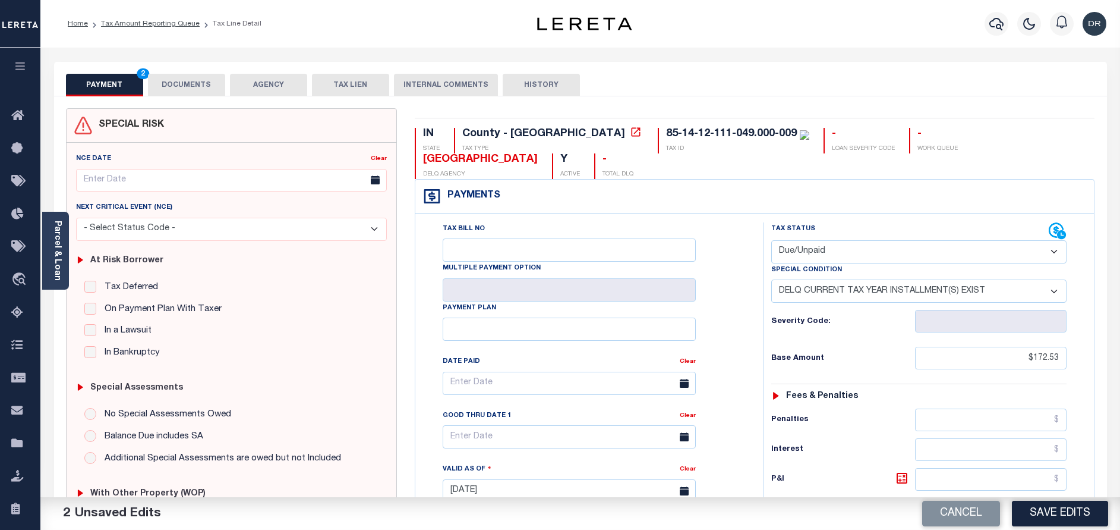
click at [861, 410] on div "Tax Status Status - Select Status Code -" at bounding box center [923, 484] width 319 height 525
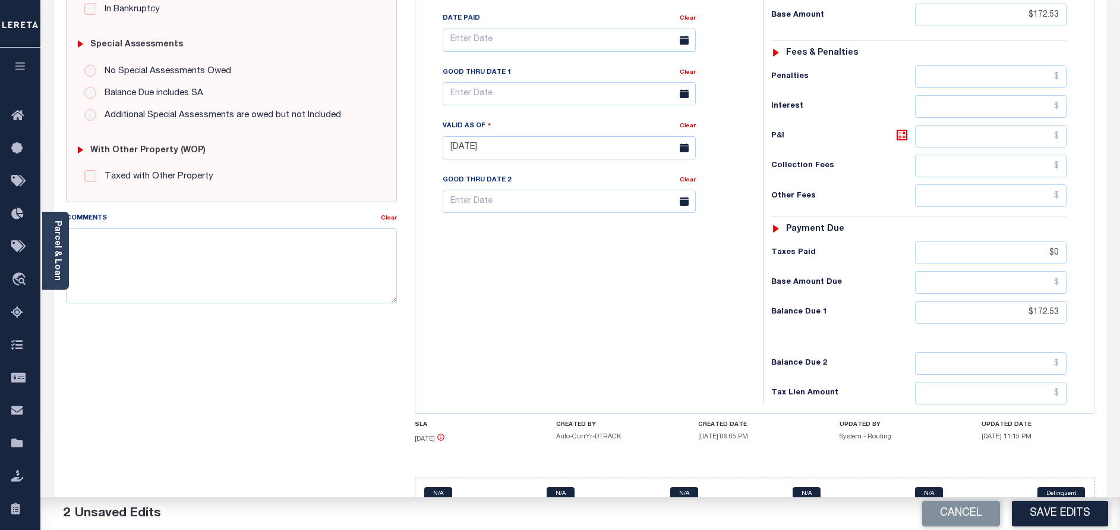
scroll to position [347, 0]
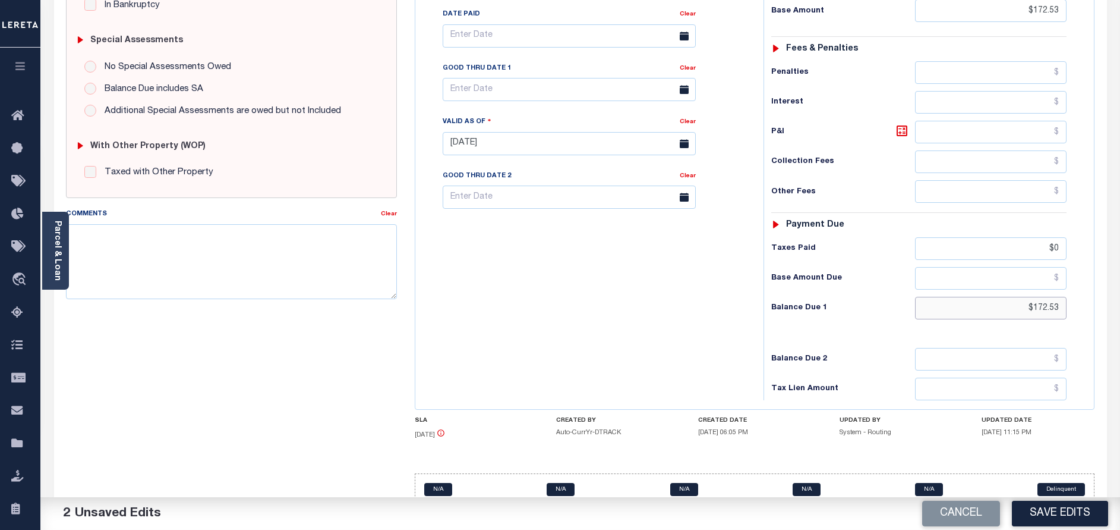
drag, startPoint x: 1019, startPoint y: 284, endPoint x: 1078, endPoint y: 272, distance: 60.0
click at [1078, 272] on div "Tax Status Status - Select Status Code -" at bounding box center [923, 137] width 319 height 525
paste input "189.78"
type input "$189.78"
click at [900, 124] on icon at bounding box center [902, 131] width 14 height 14
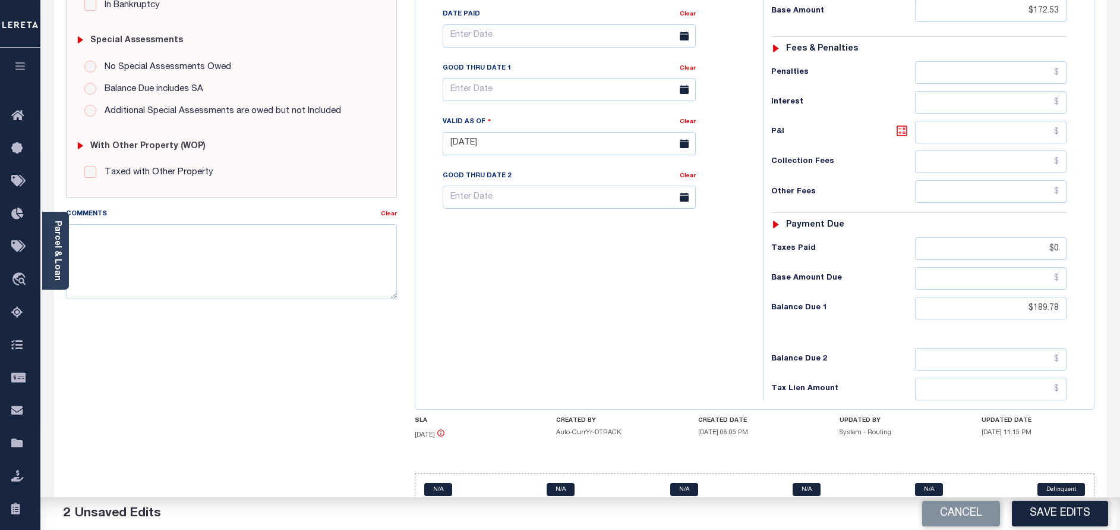
type input "$17.25"
click at [577, 78] on input "text" at bounding box center [569, 89] width 253 height 23
click at [488, 181] on span "15" at bounding box center [481, 179] width 23 height 23
type input "[DATE]"
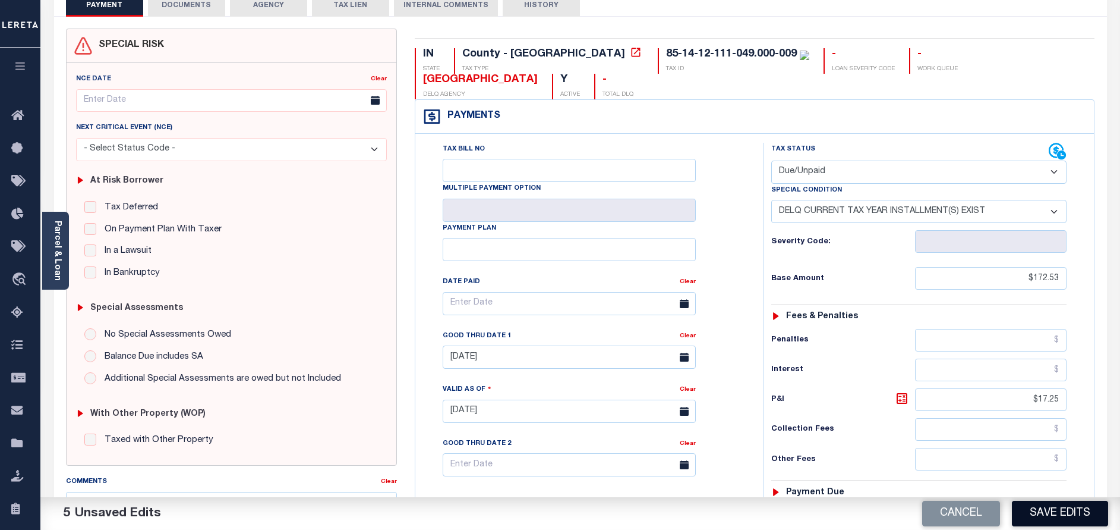
click at [1038, 512] on button "Save Edits" at bounding box center [1060, 513] width 96 height 26
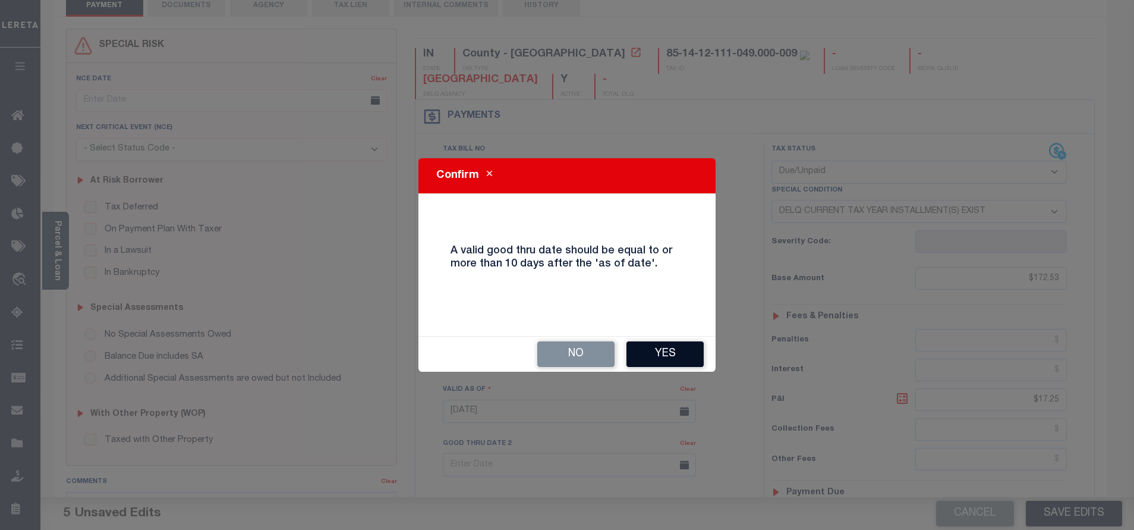
click at [652, 357] on button "Yes" at bounding box center [664, 354] width 77 height 26
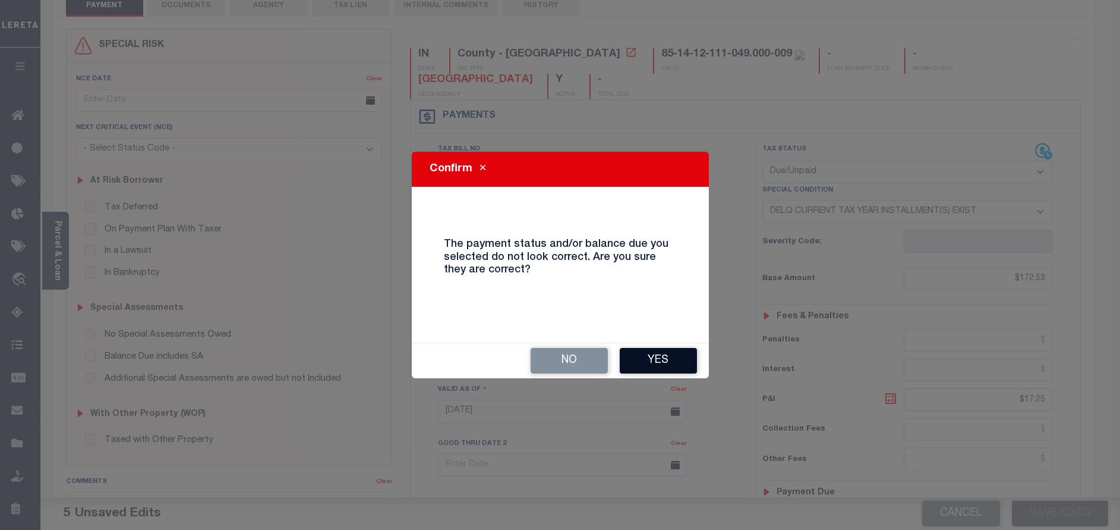
click at [634, 357] on button "Yes" at bounding box center [658, 361] width 77 height 26
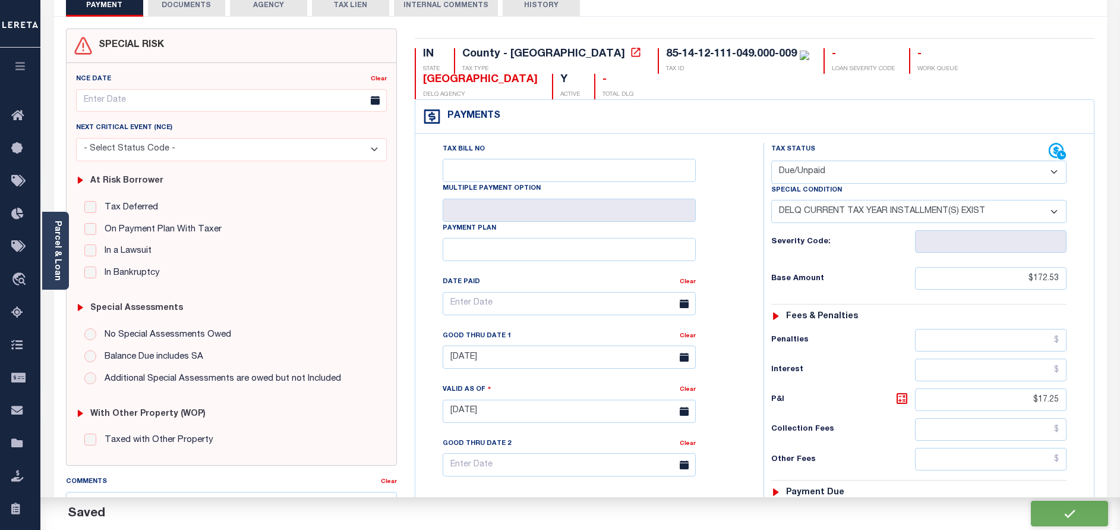
checkbox input "false"
type input "$172.53"
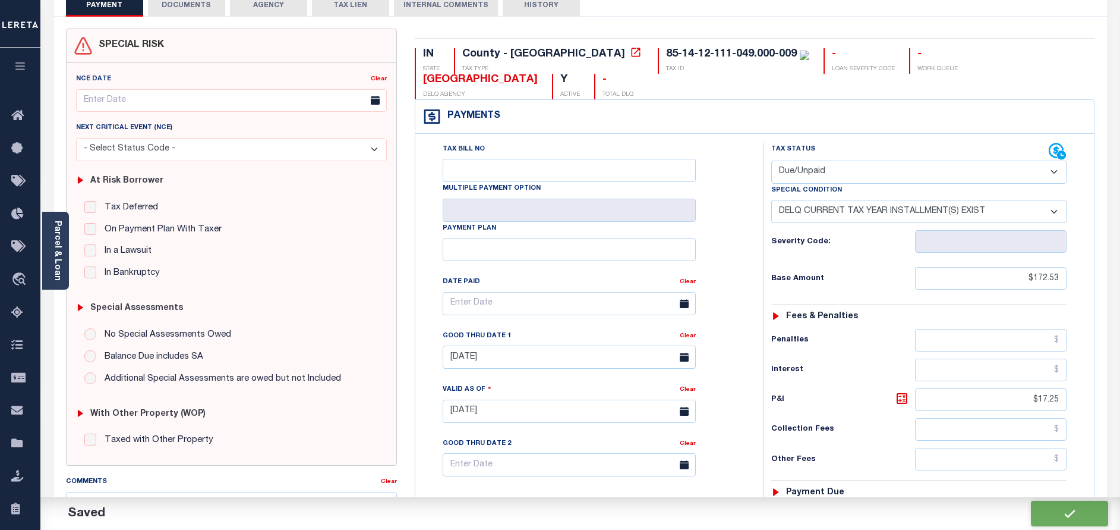
type input "$17.25"
type input "$0"
type input "$189.78"
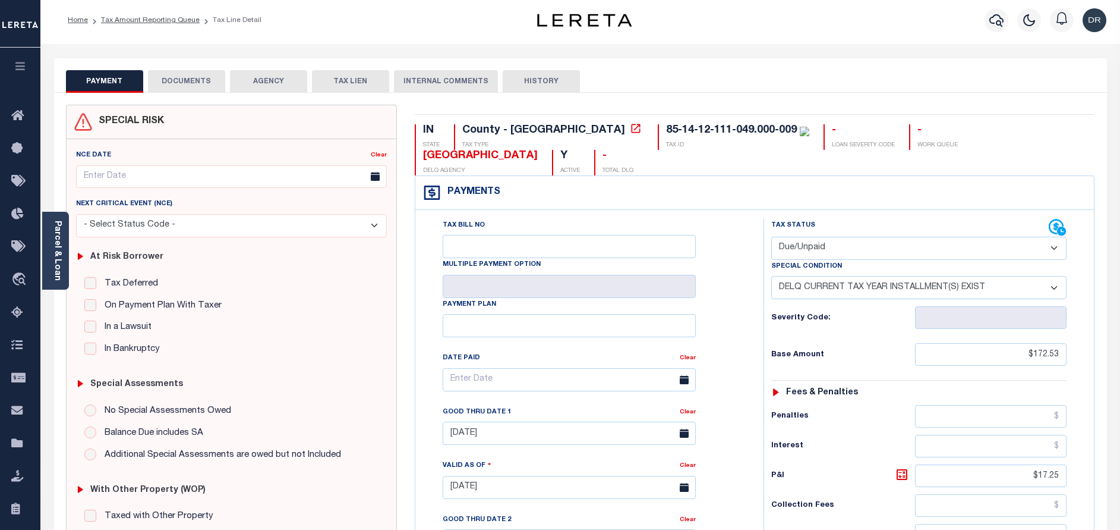
scroll to position [0, 0]
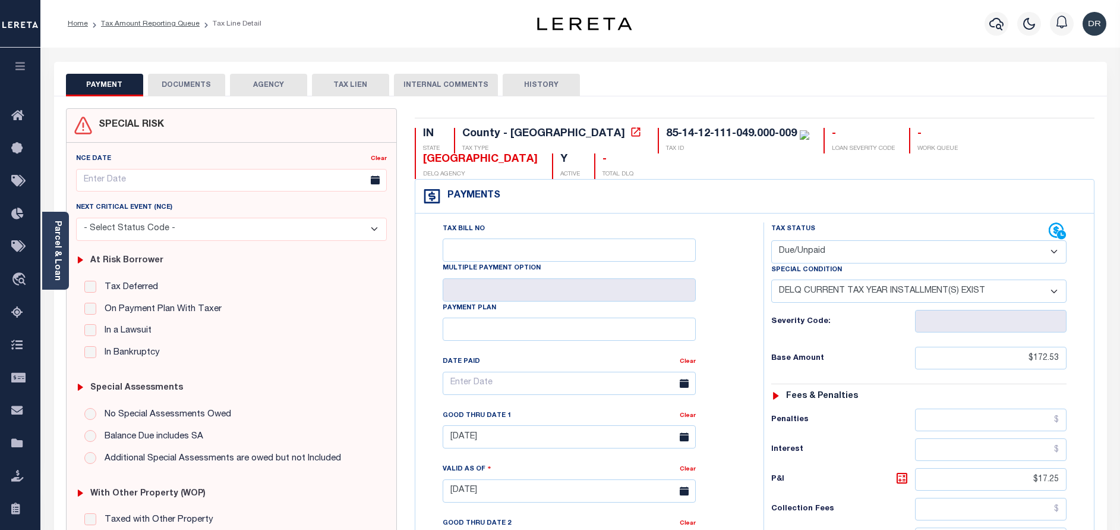
click at [203, 87] on button "DOCUMENTS" at bounding box center [186, 85] width 77 height 23
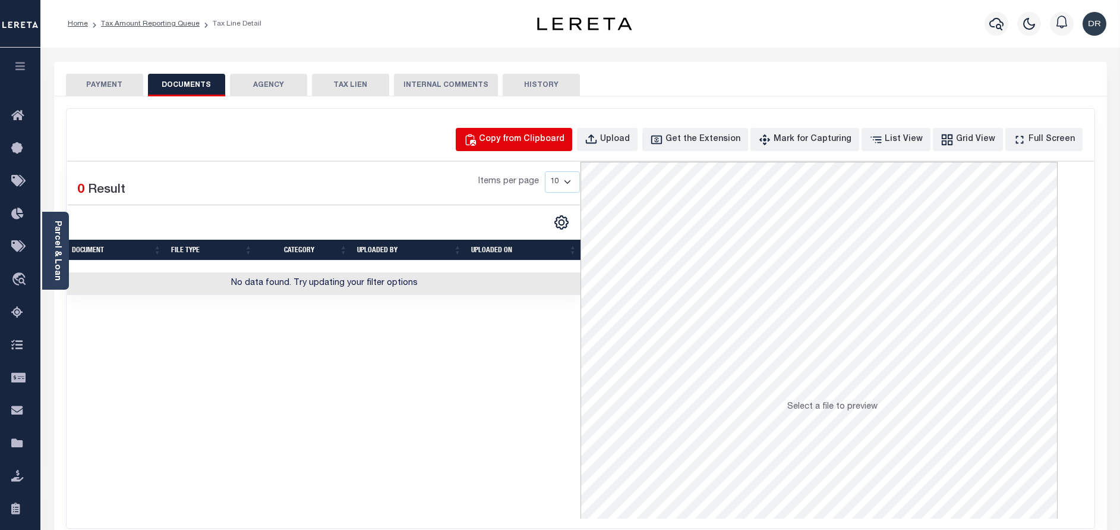
click at [535, 140] on div "Copy from Clipboard" at bounding box center [522, 139] width 86 height 13
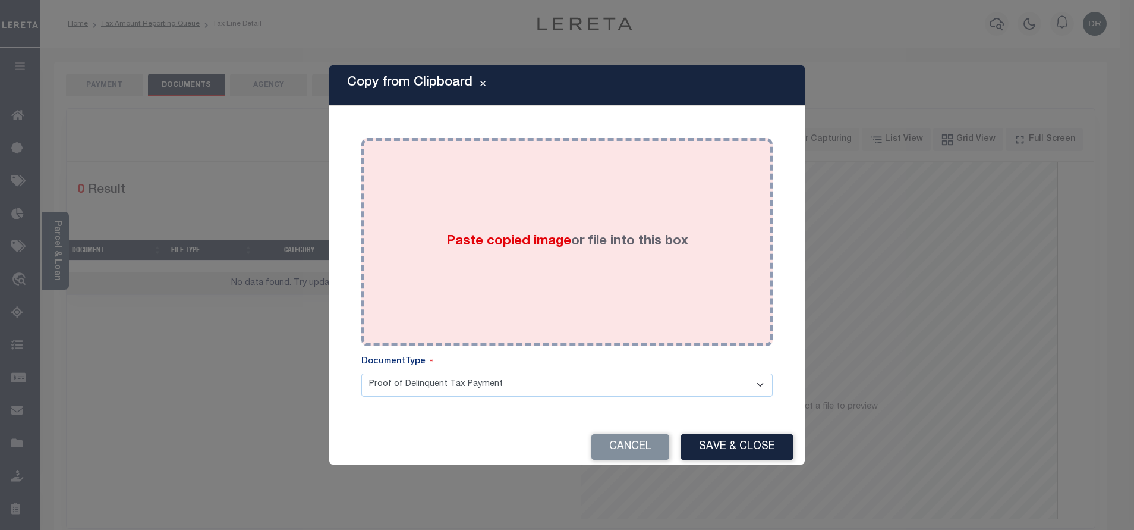
click at [550, 191] on div "Paste copied image or file into this box" at bounding box center [566, 242] width 393 height 190
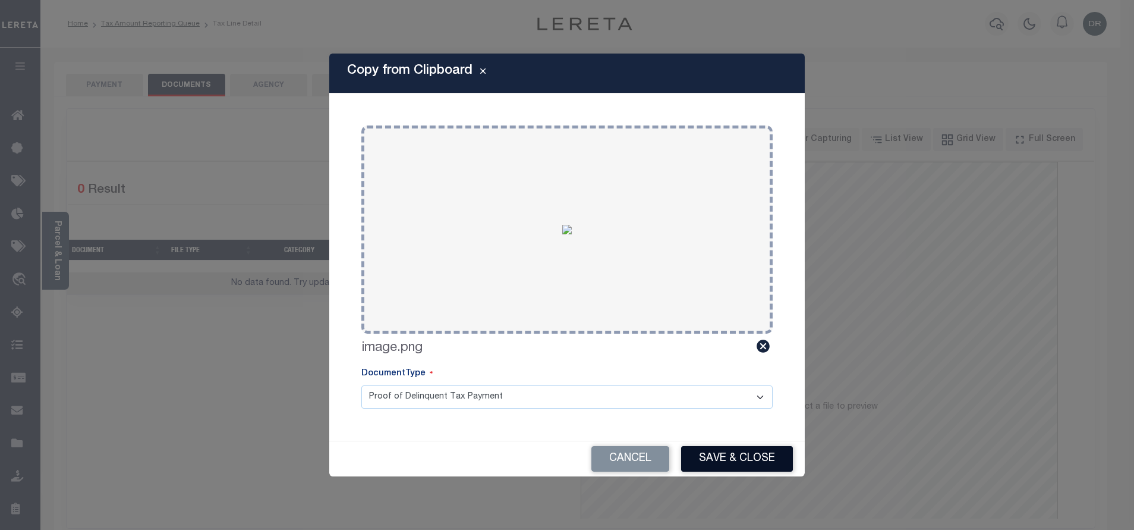
click at [720, 452] on button "Save & Close" at bounding box center [737, 459] width 112 height 26
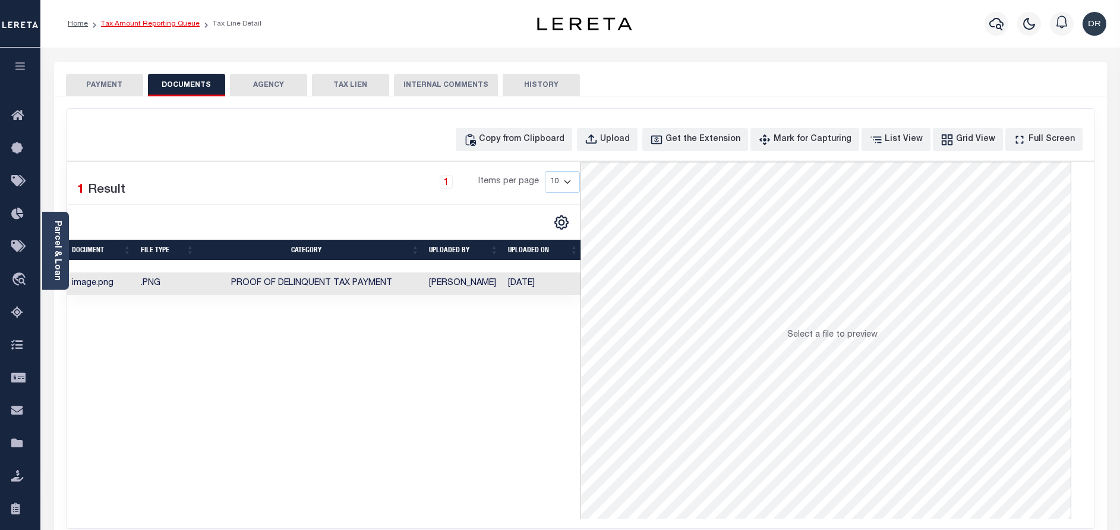
click at [152, 25] on link "Tax Amount Reporting Queue" at bounding box center [150, 23] width 99 height 7
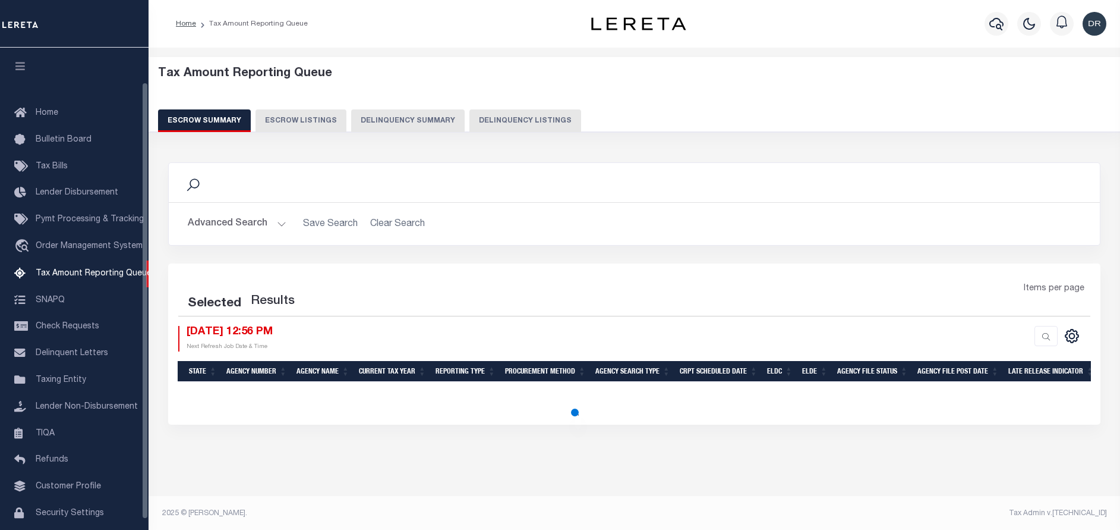
click at [513, 128] on button "Delinquency Listings" at bounding box center [526, 120] width 112 height 23
select select "100"
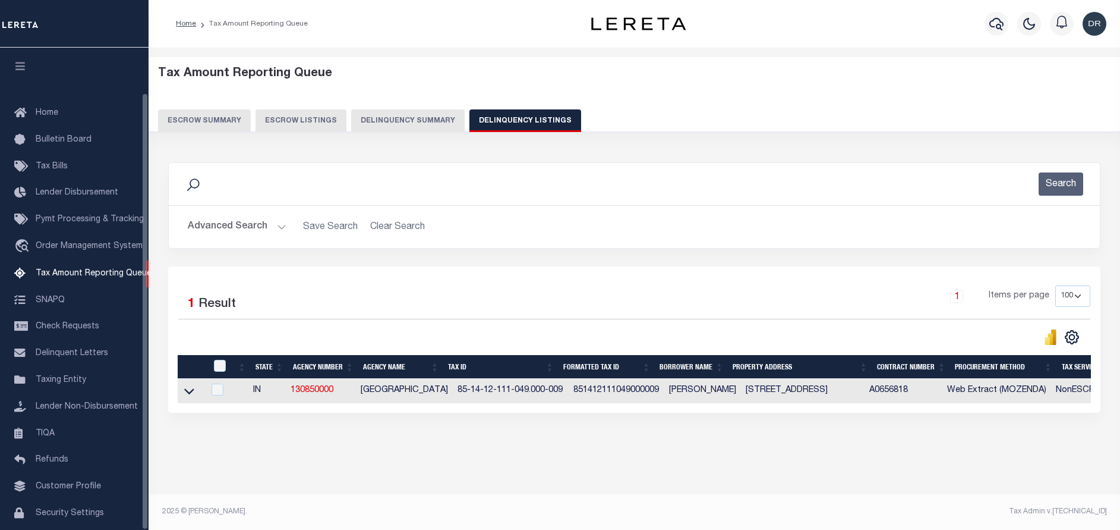
scroll to position [49, 0]
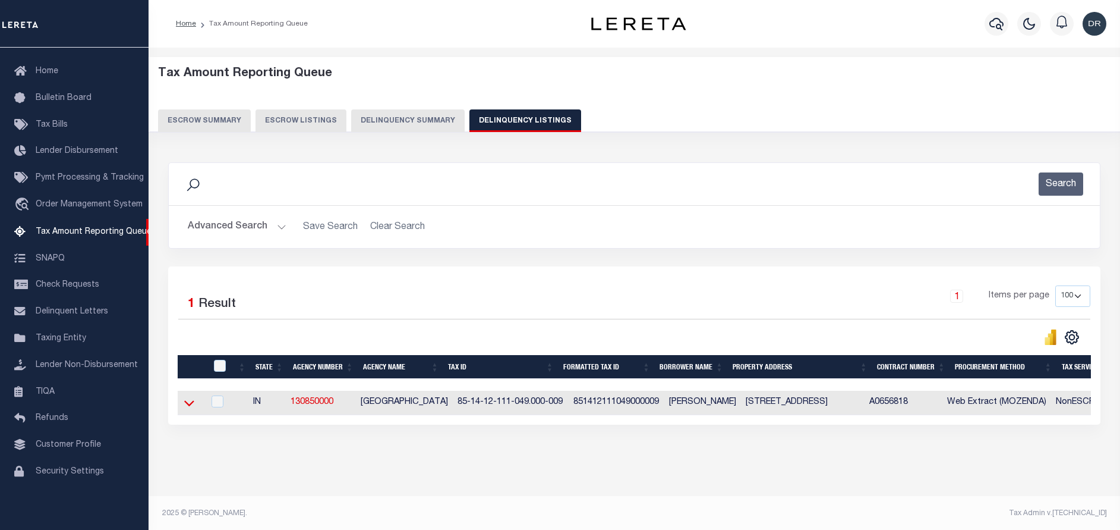
click at [191, 401] on icon at bounding box center [189, 402] width 10 height 12
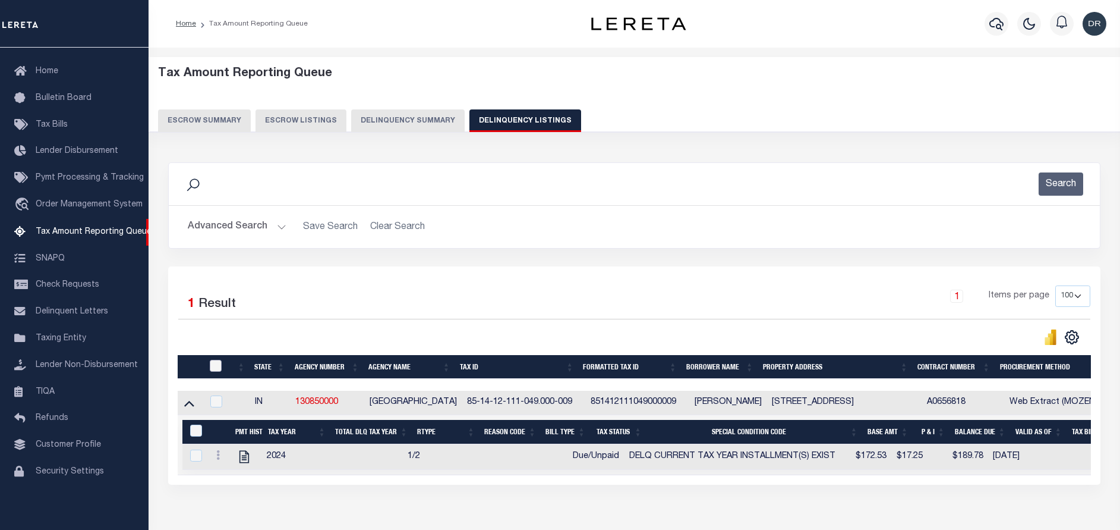
click at [217, 370] on input "checkbox" at bounding box center [216, 366] width 12 height 12
checkbox input "true"
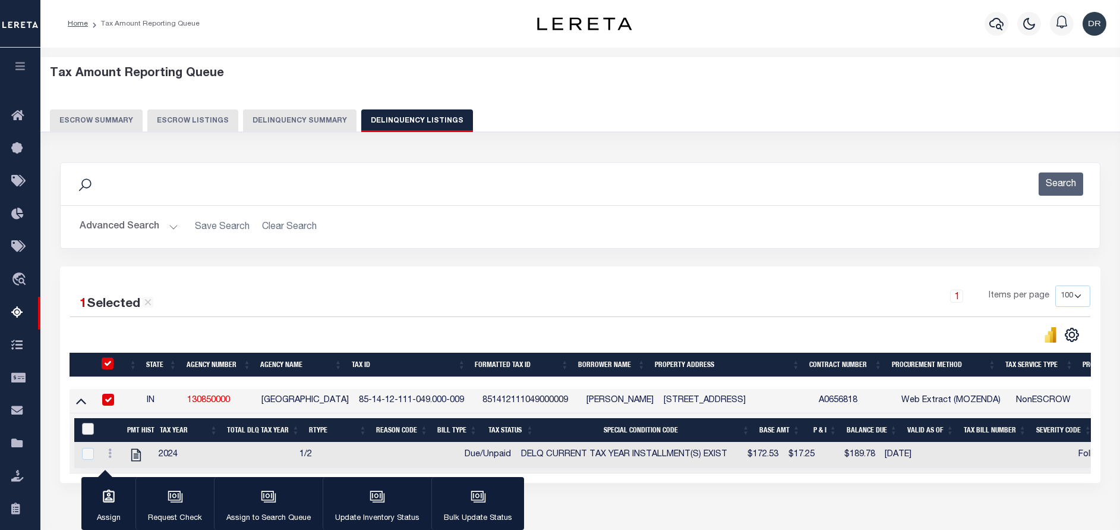
click at [86, 429] on input "&nbsp;" at bounding box center [88, 429] width 12 height 12
checkbox input "true"
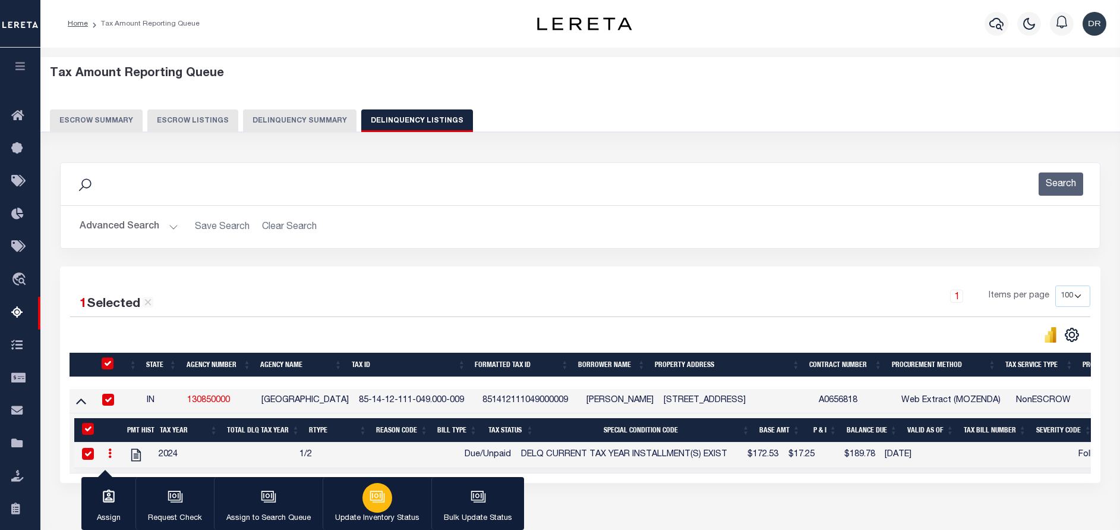
click at [357, 493] on button "Update Inventory Status" at bounding box center [377, 503] width 109 height 53
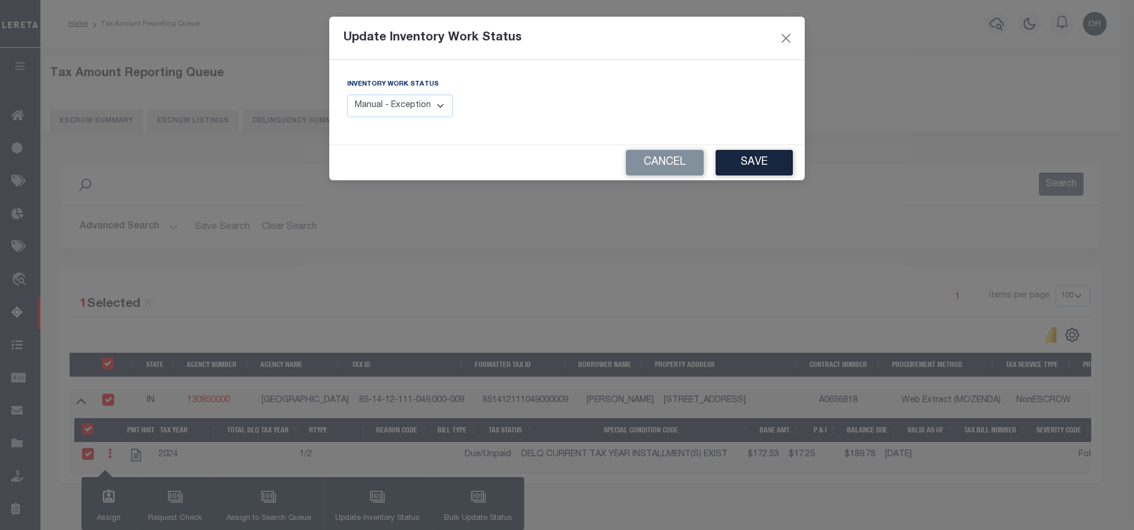
click at [407, 112] on select "Manual - Exception Pended - Awaiting Search Late Add Exception Completed" at bounding box center [400, 105] width 106 height 23
select select "4"
click at [347, 94] on select "Manual - Exception Pended - Awaiting Search Late Add Exception Completed" at bounding box center [400, 105] width 106 height 23
click at [736, 169] on button "Save" at bounding box center [754, 163] width 77 height 26
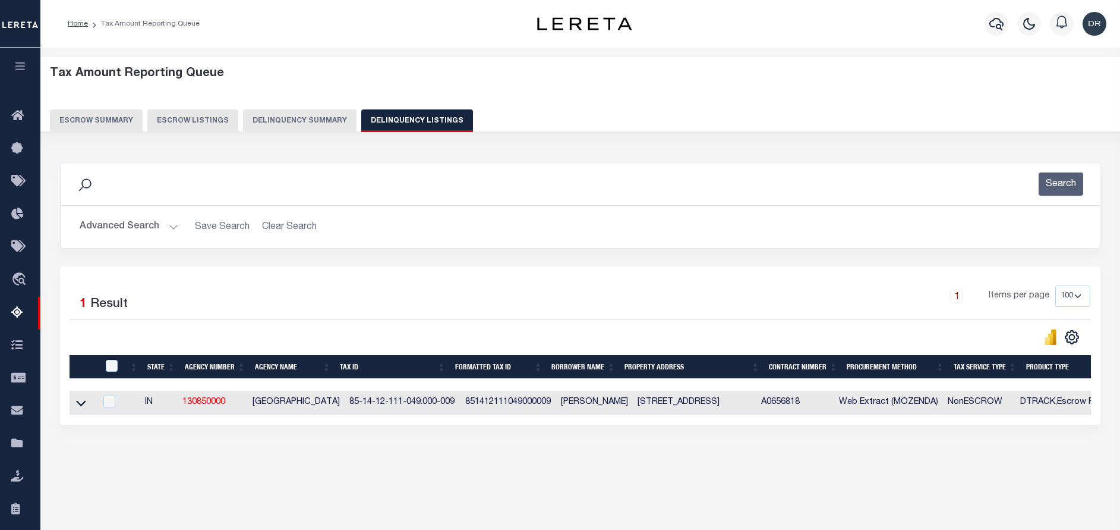
click at [178, 415] on div "State Agency Number Agency Name Tax ID Formatted Tax ID Borrower Name Property …" at bounding box center [581, 402] width 1022 height 24
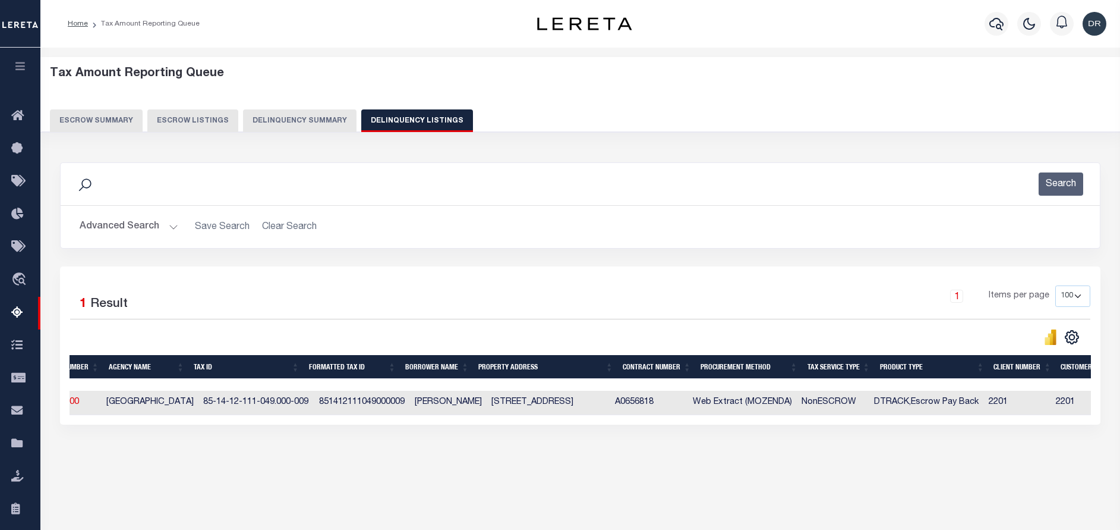
scroll to position [0, 0]
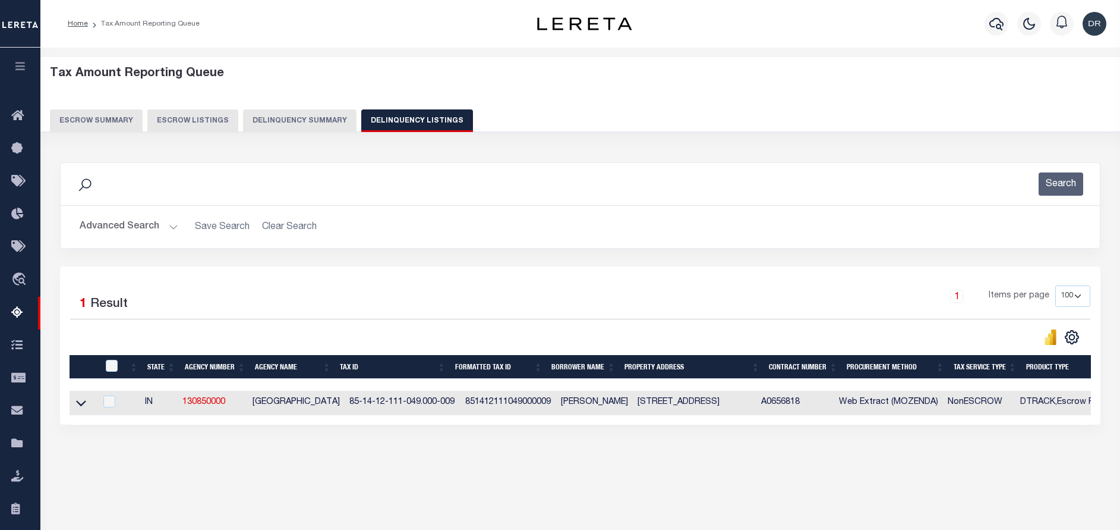
click at [136, 227] on button "Advanced Search" at bounding box center [129, 226] width 99 height 23
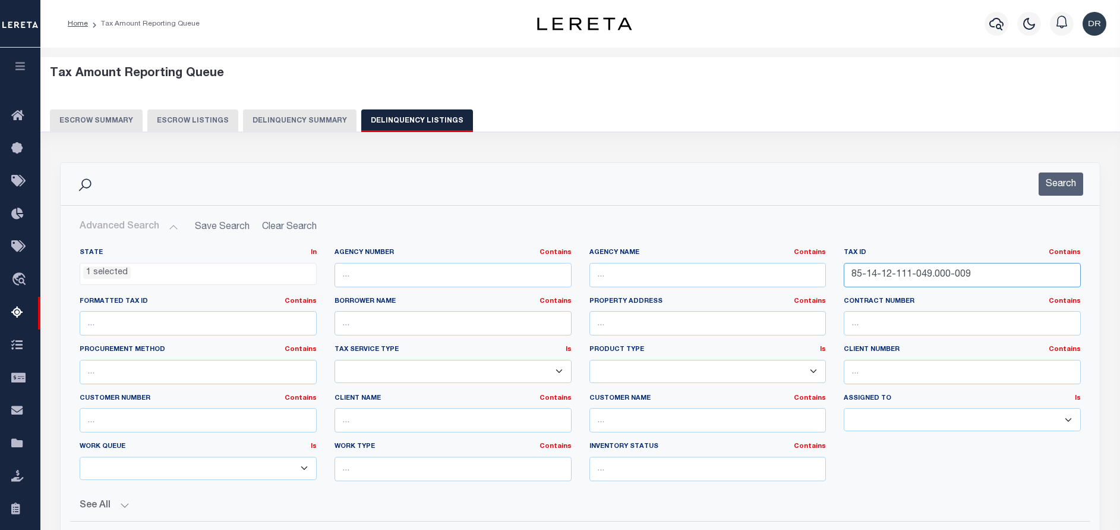
click at [940, 272] on input "85-14-12-111-049.000-009" at bounding box center [962, 275] width 237 height 24
paste input "[PHONE_NUMBER]"
type input "85-14-40-244-048.000-009"
click at [1054, 187] on button "Search" at bounding box center [1061, 183] width 45 height 23
